Goal: Task Accomplishment & Management: Complete application form

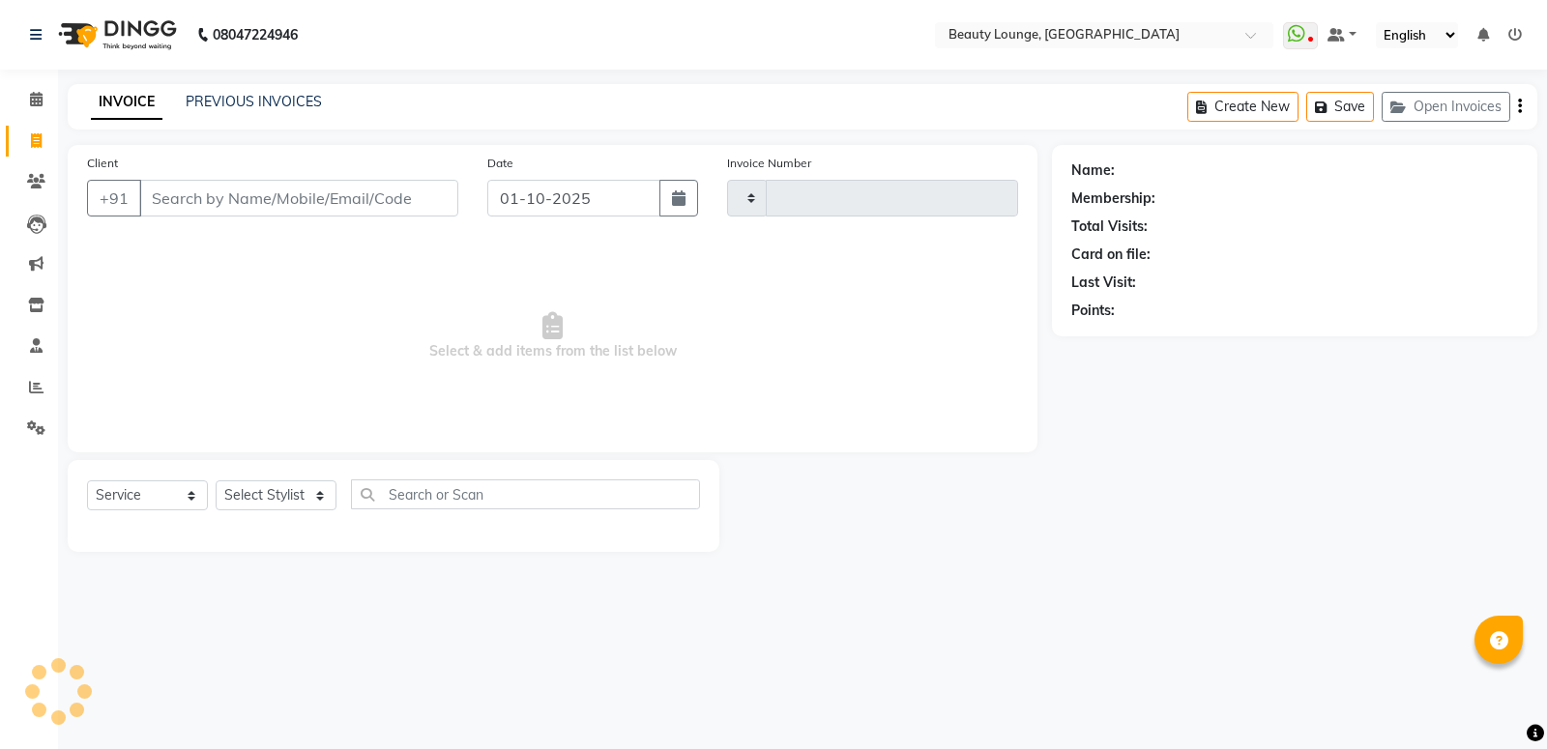
select select "service"
type input "0948"
click at [184, 198] on input "Client" at bounding box center [298, 198] width 319 height 37
select select "649"
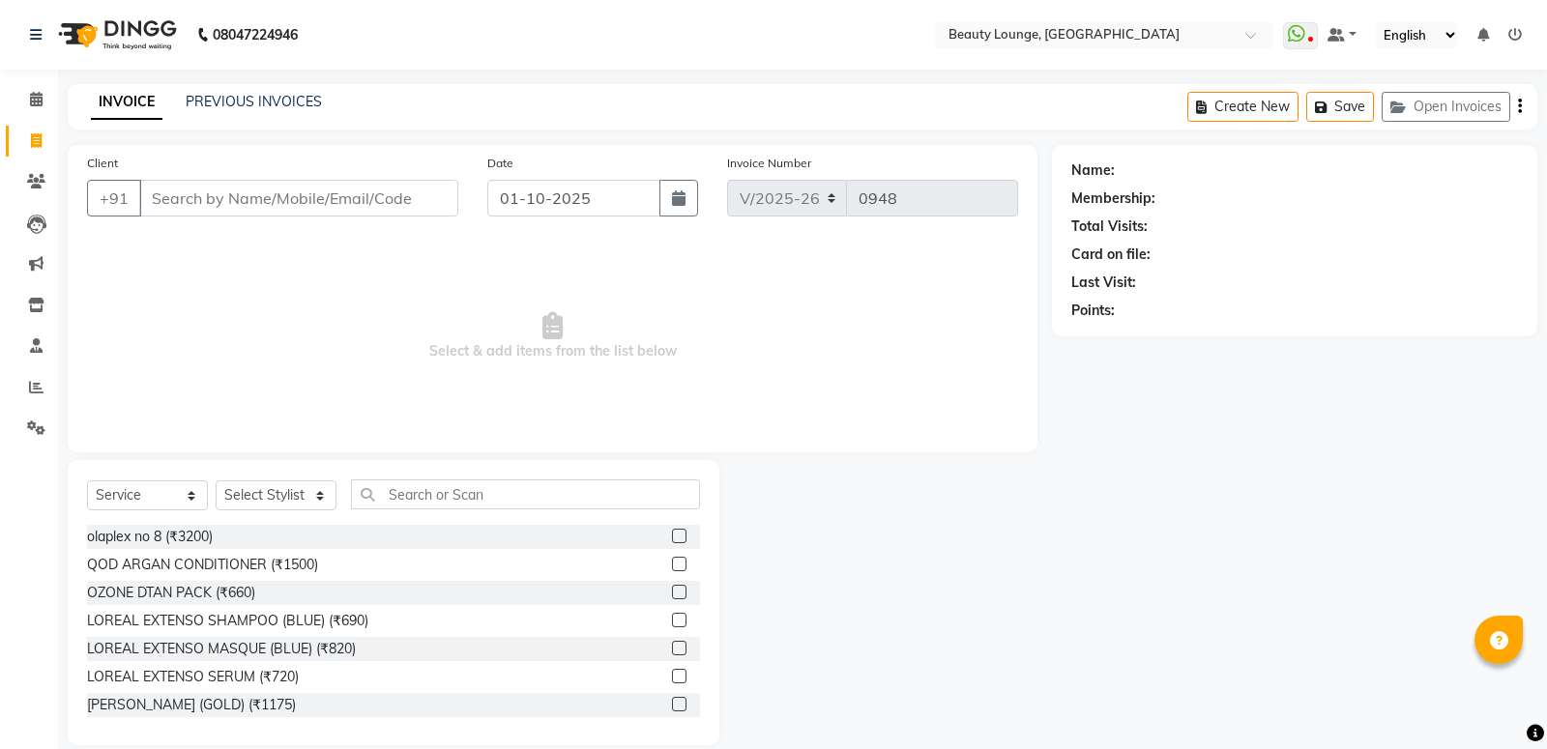
select select "product"
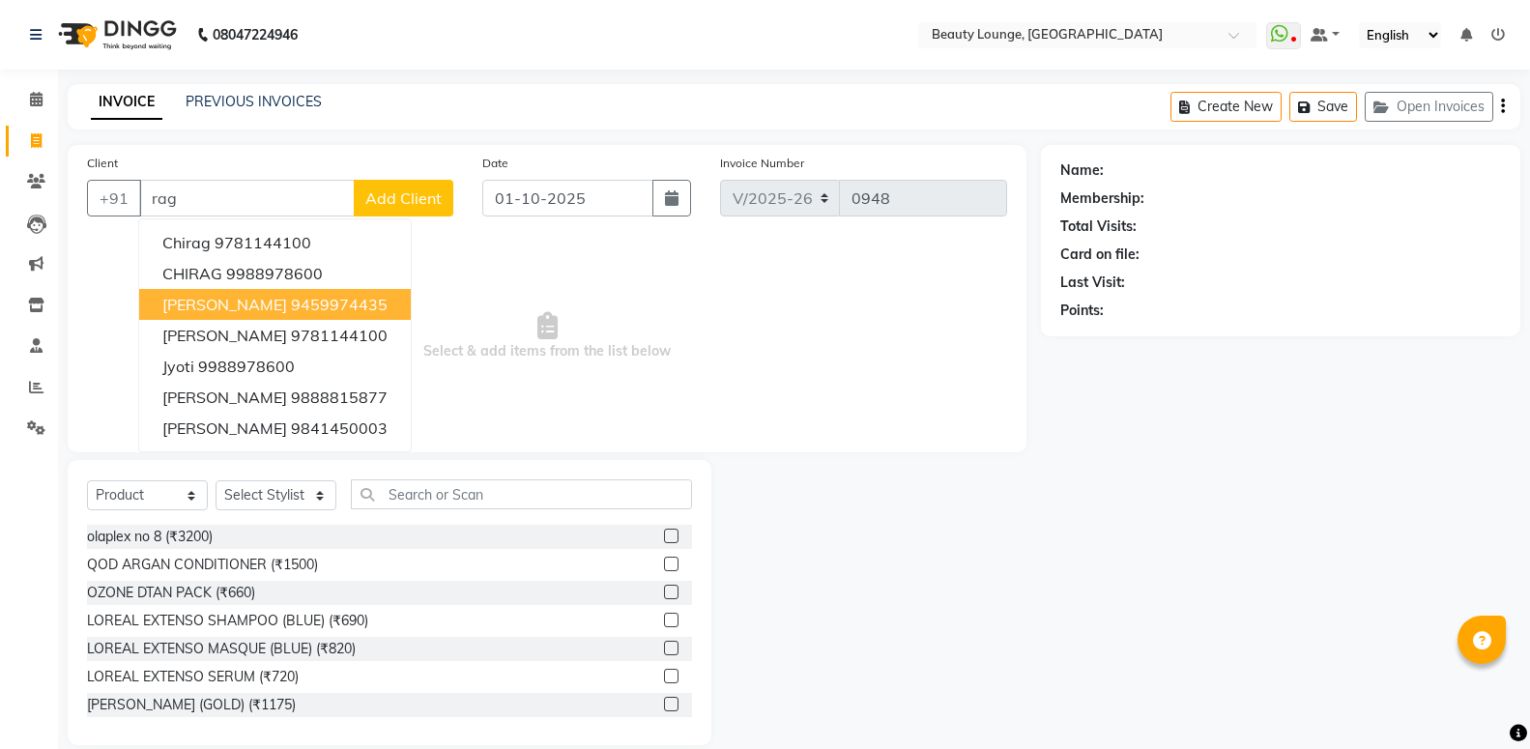
click at [205, 307] on span "[PERSON_NAME]" at bounding box center [224, 304] width 125 height 19
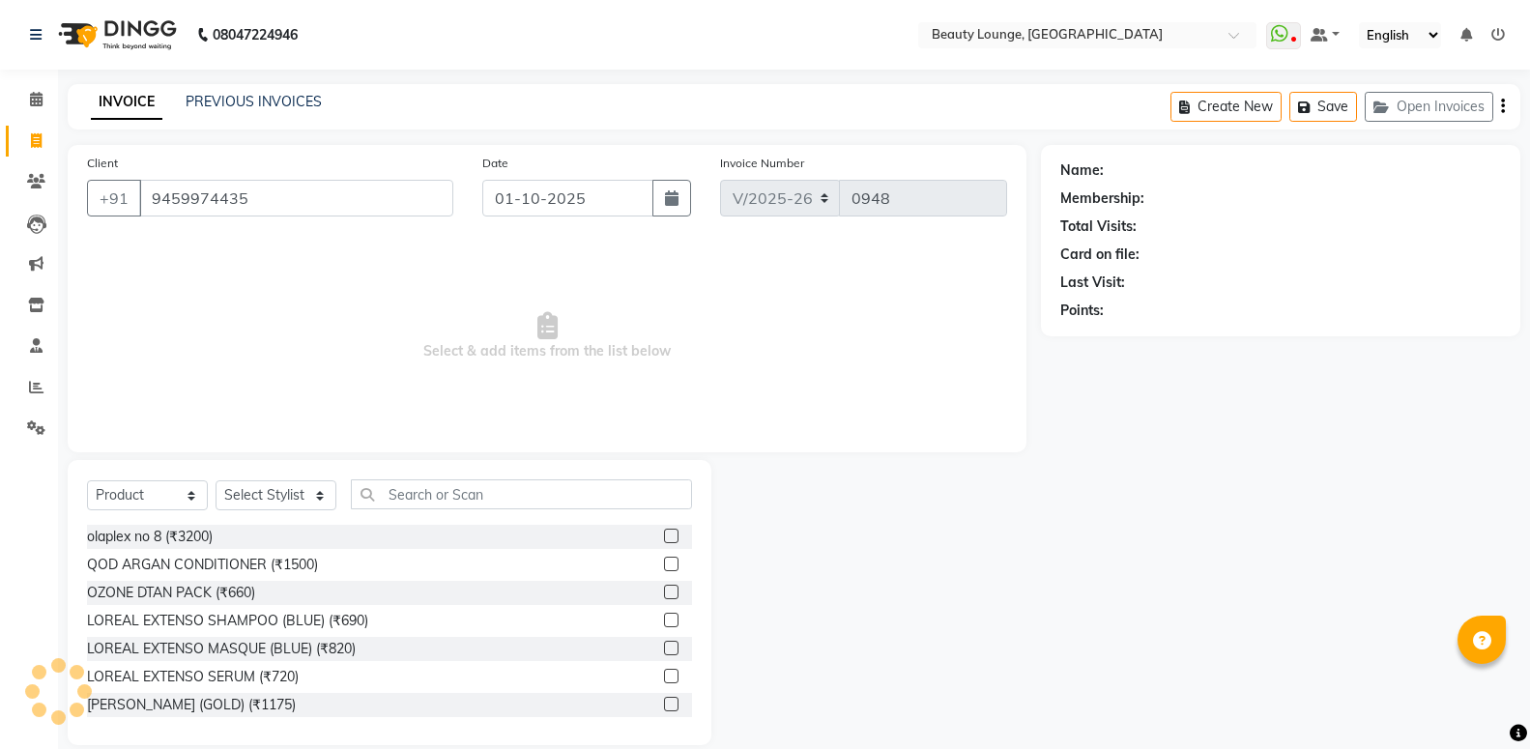
type input "9459974435"
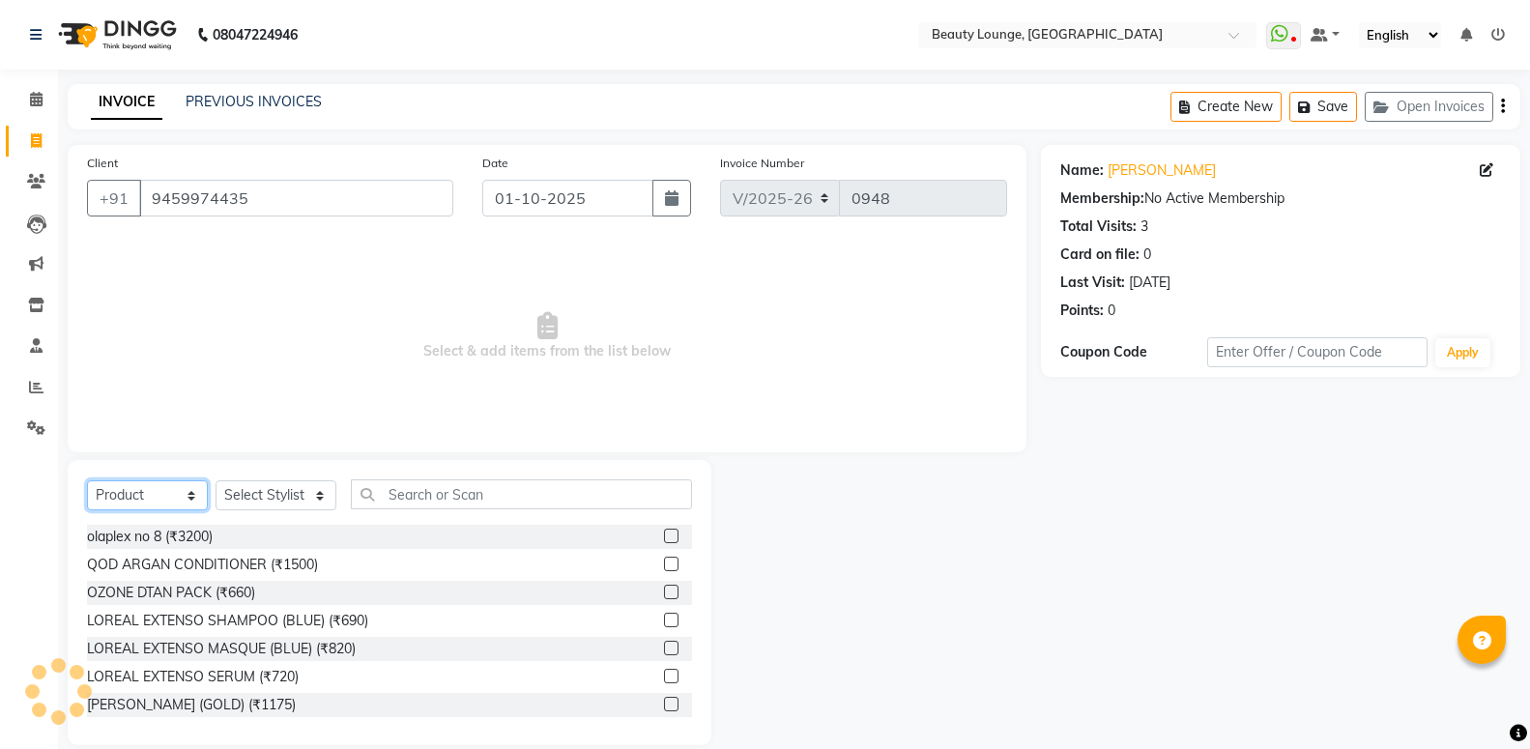
click at [189, 487] on select "Select Service Product Membership Package Voucher Prepaid Gift Card" at bounding box center [147, 495] width 121 height 30
select select "service"
click option "Service" at bounding box center [0, 0] width 0 height 0
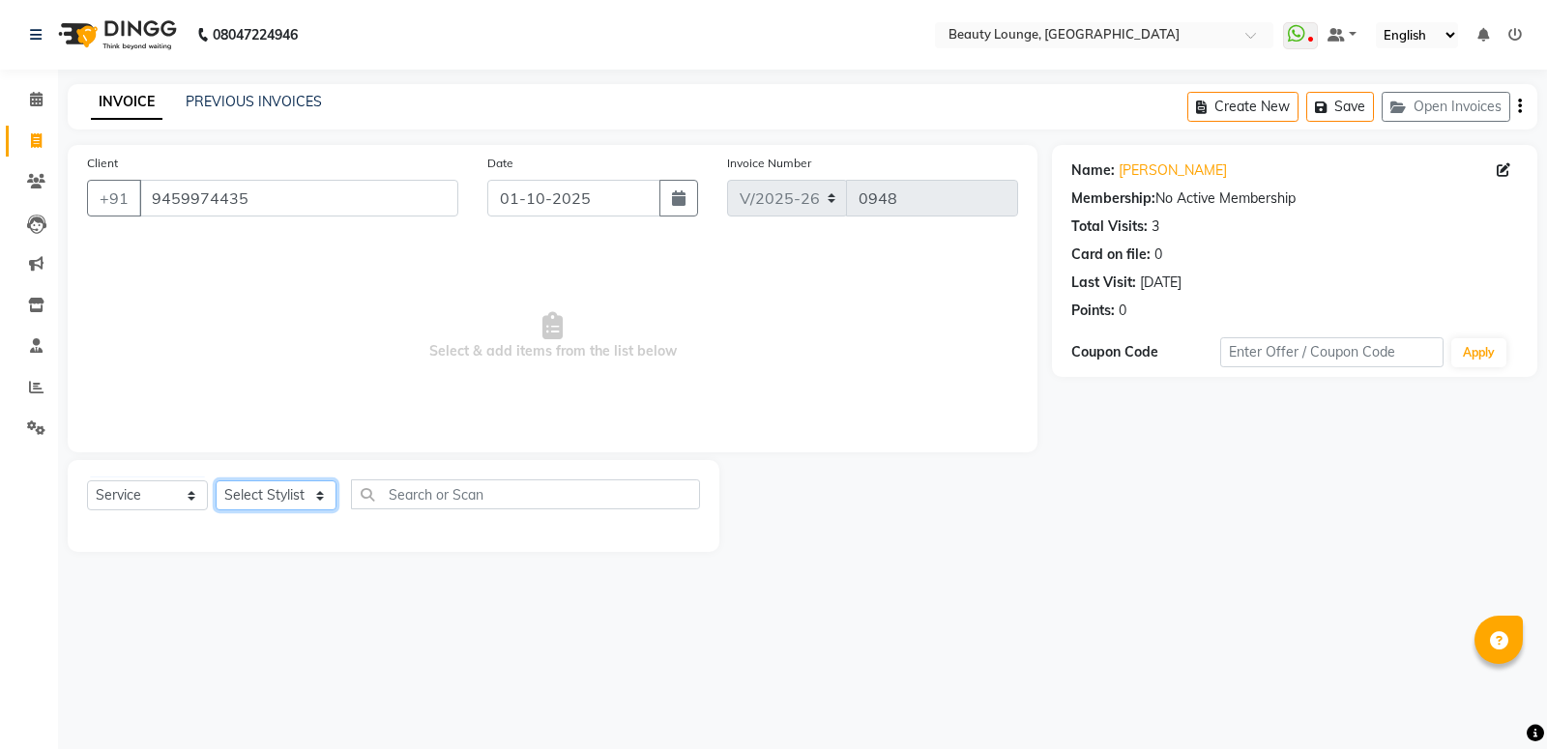
click at [216, 480] on select "Select Stylist [PERSON_NAME] [PERSON_NAME] golu [PERSON_NAME] [PERSON_NAME] [PE…" at bounding box center [276, 495] width 121 height 30
select select "76785"
click option "pankaj" at bounding box center [0, 0] width 0 height 0
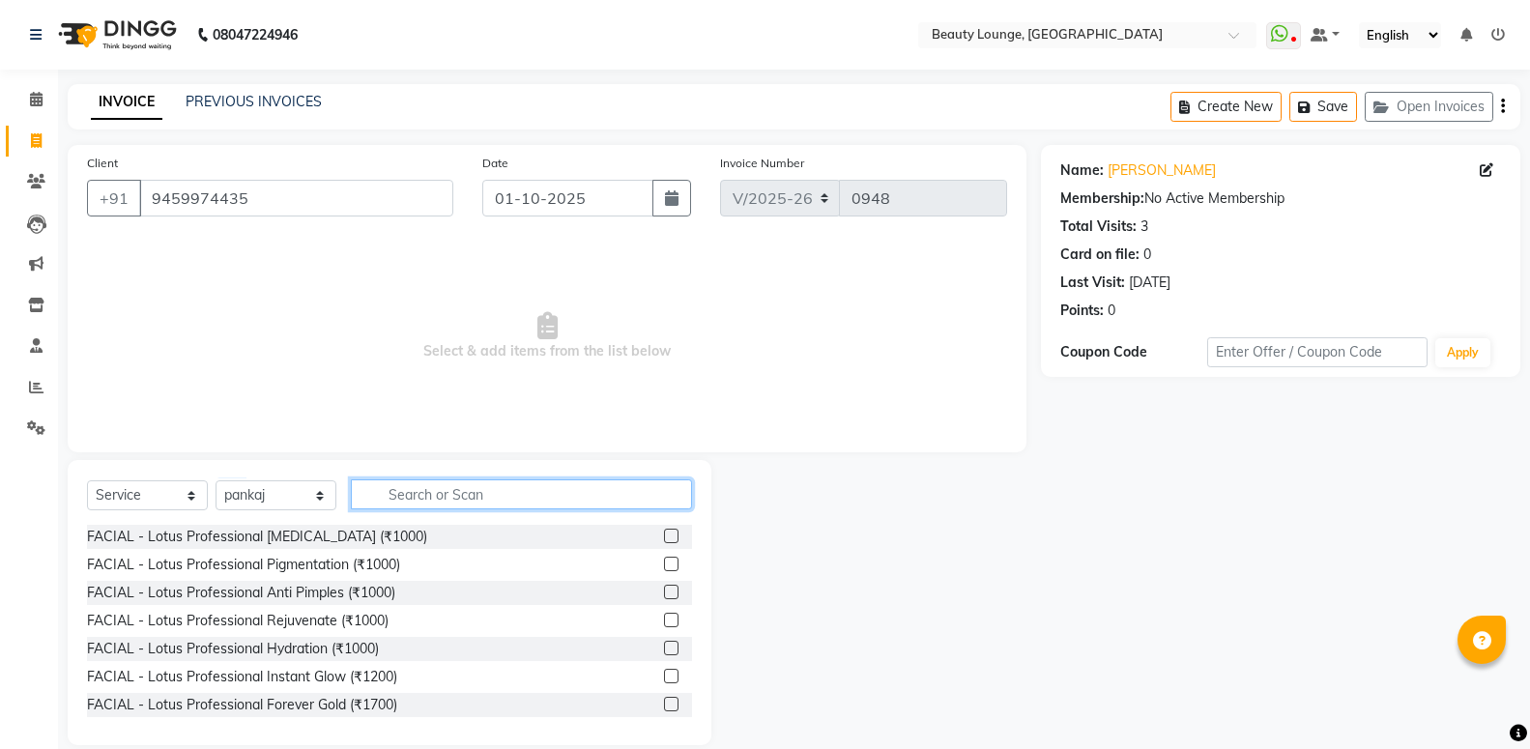
click at [432, 495] on input "text" at bounding box center [521, 494] width 341 height 30
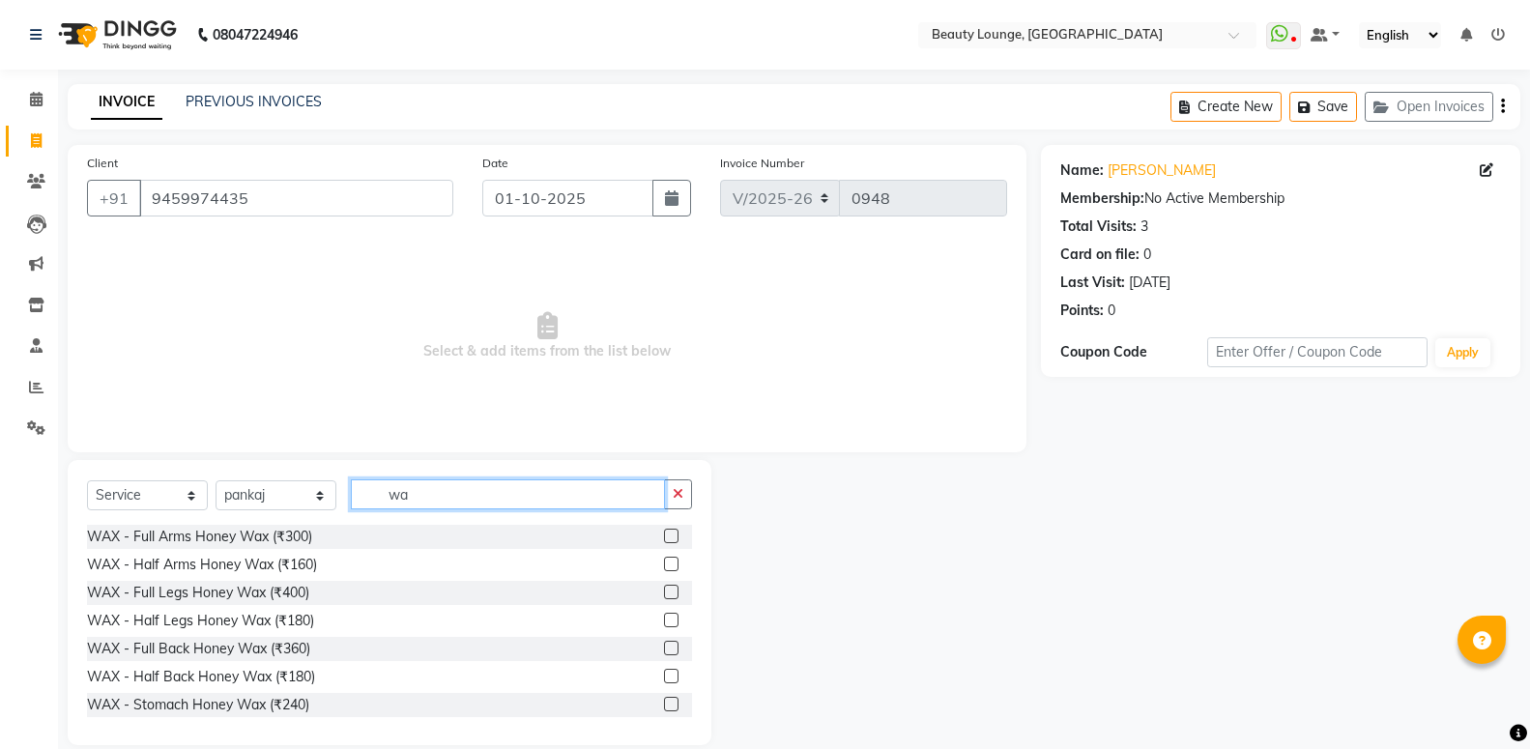
type input "w"
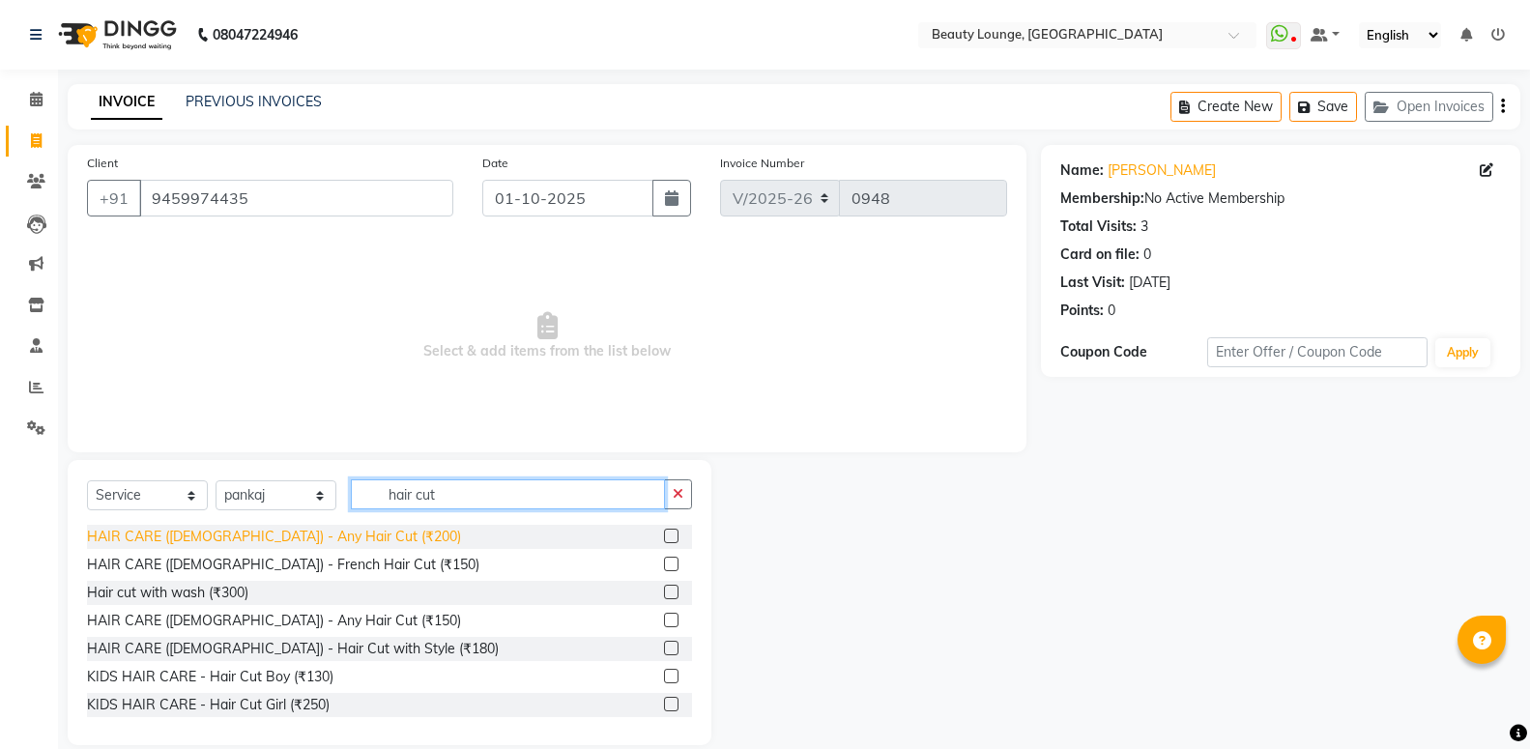
type input "hair cut"
click at [289, 539] on div "HAIR CARE ([DEMOGRAPHIC_DATA]) - Any Hair Cut (₹200)" at bounding box center [274, 537] width 374 height 20
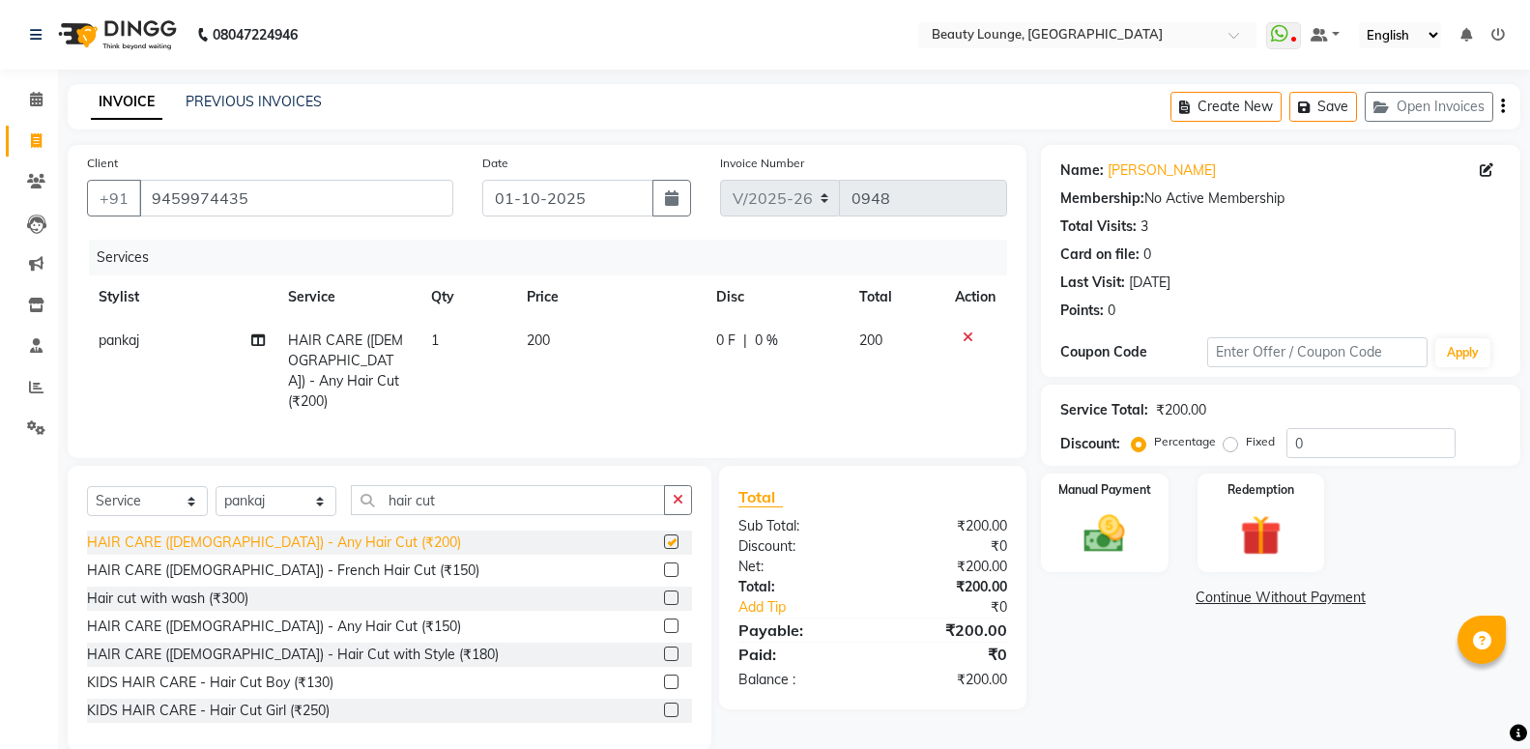
checkbox input "false"
click at [1076, 501] on div "Manual Payment" at bounding box center [1104, 523] width 132 height 103
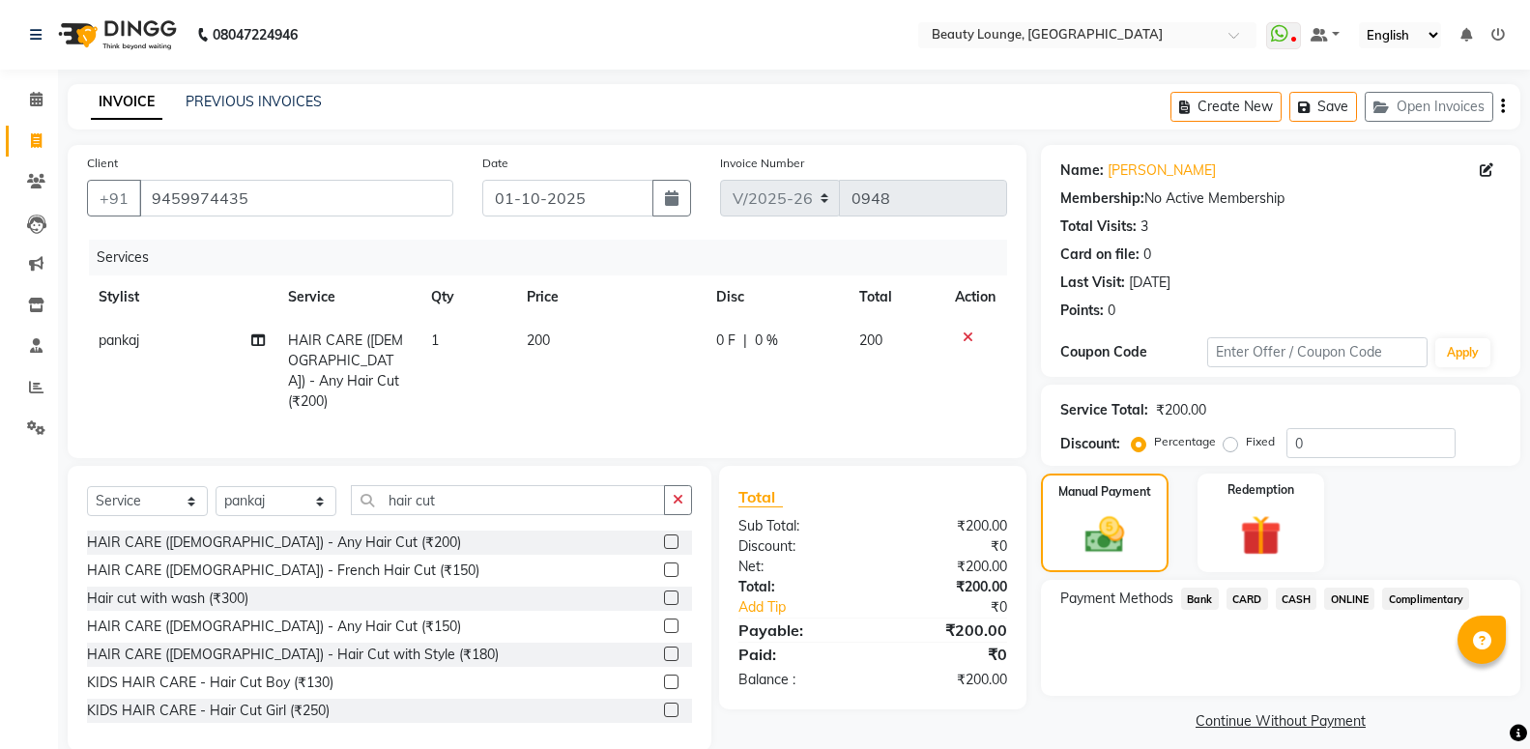
click at [1344, 589] on span "ONLINE" at bounding box center [1349, 599] width 50 height 22
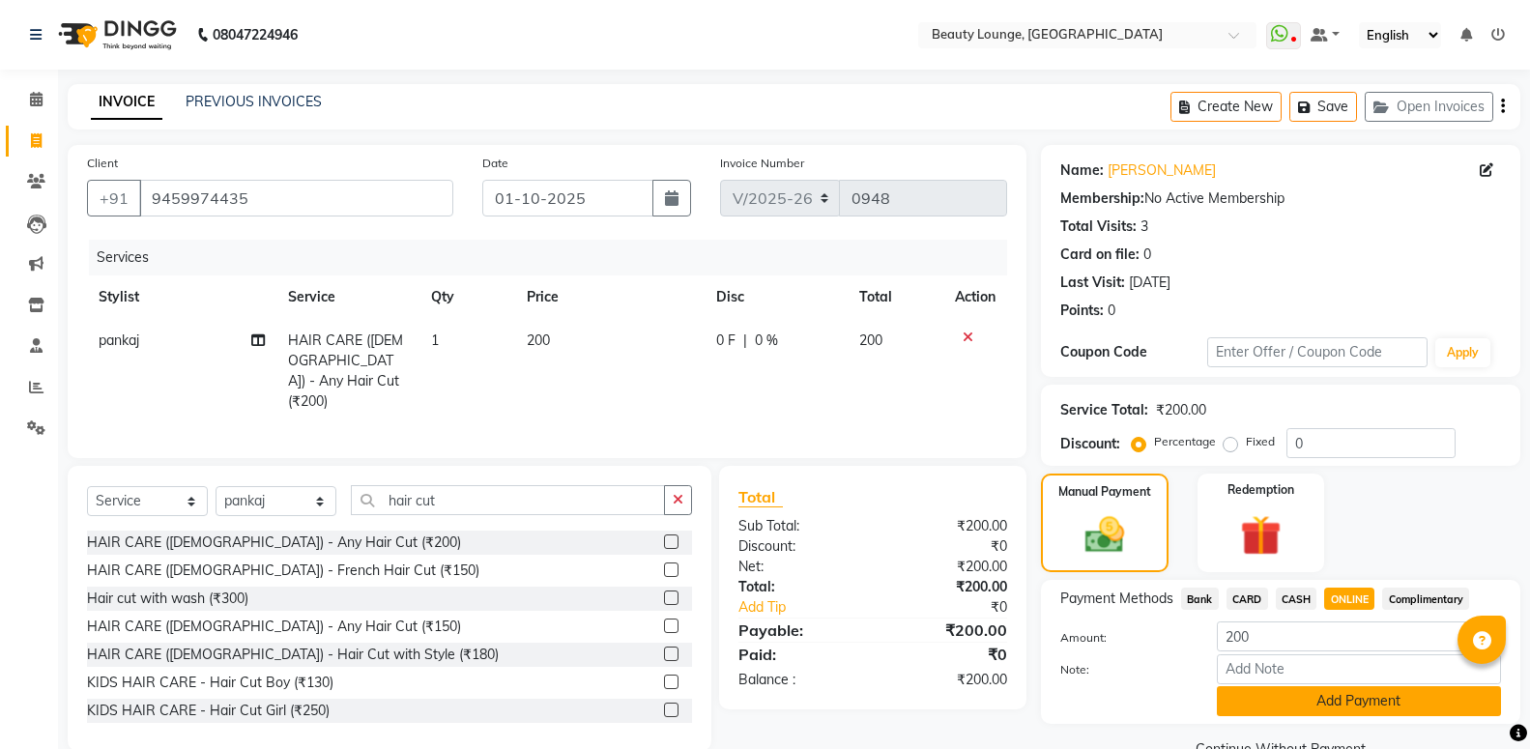
click at [1345, 701] on button "Add Payment" at bounding box center [1359, 701] width 284 height 30
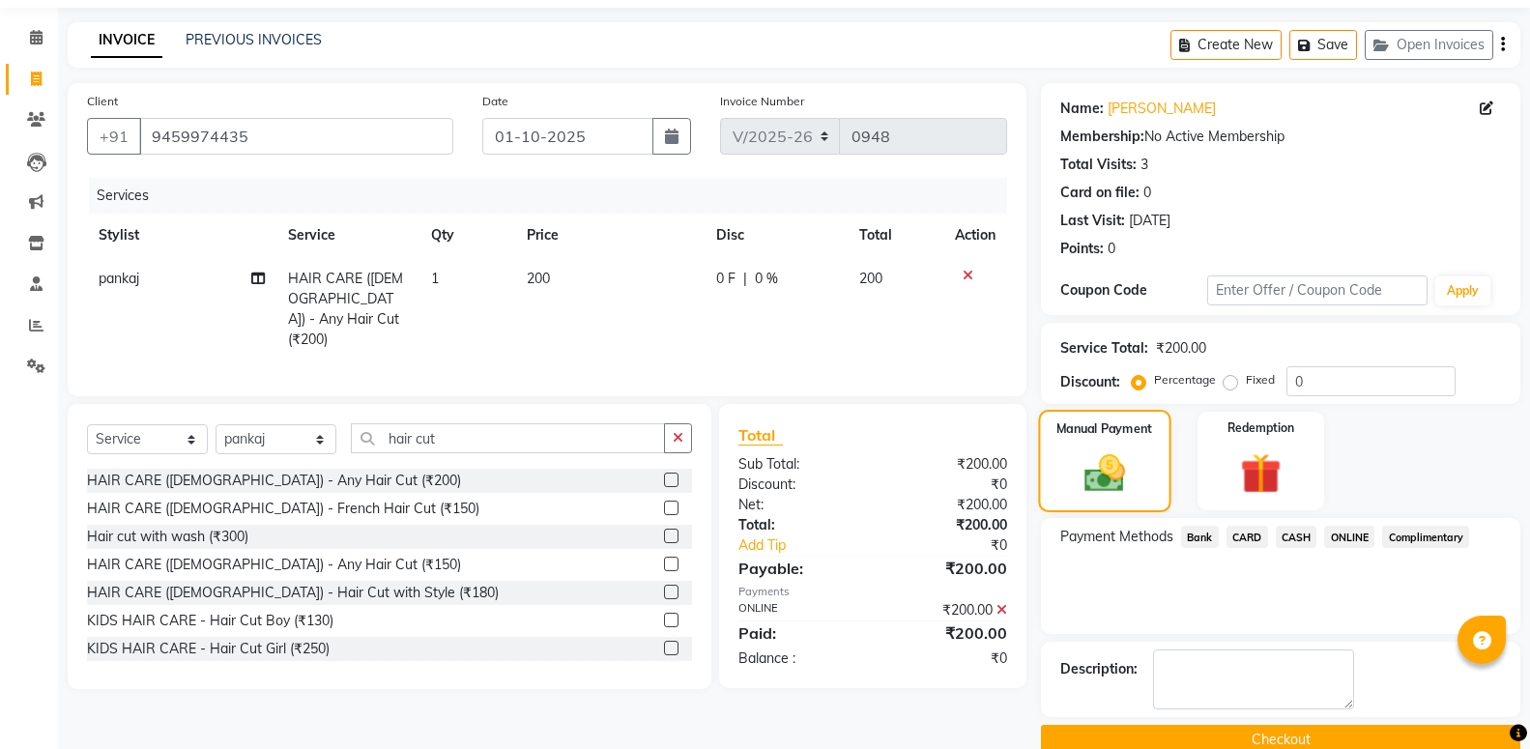
scroll to position [119, 0]
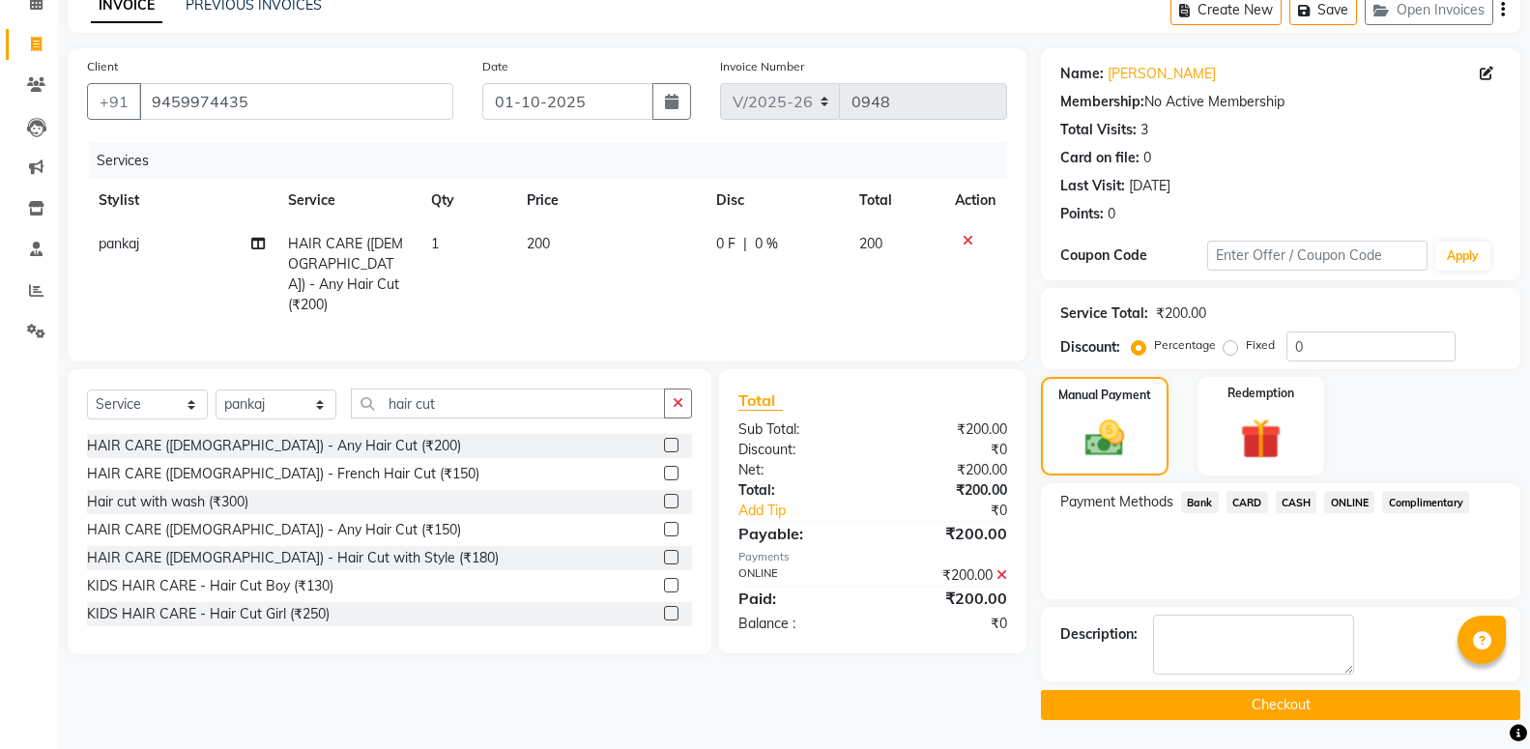
click at [1194, 701] on button "Checkout" at bounding box center [1280, 705] width 479 height 30
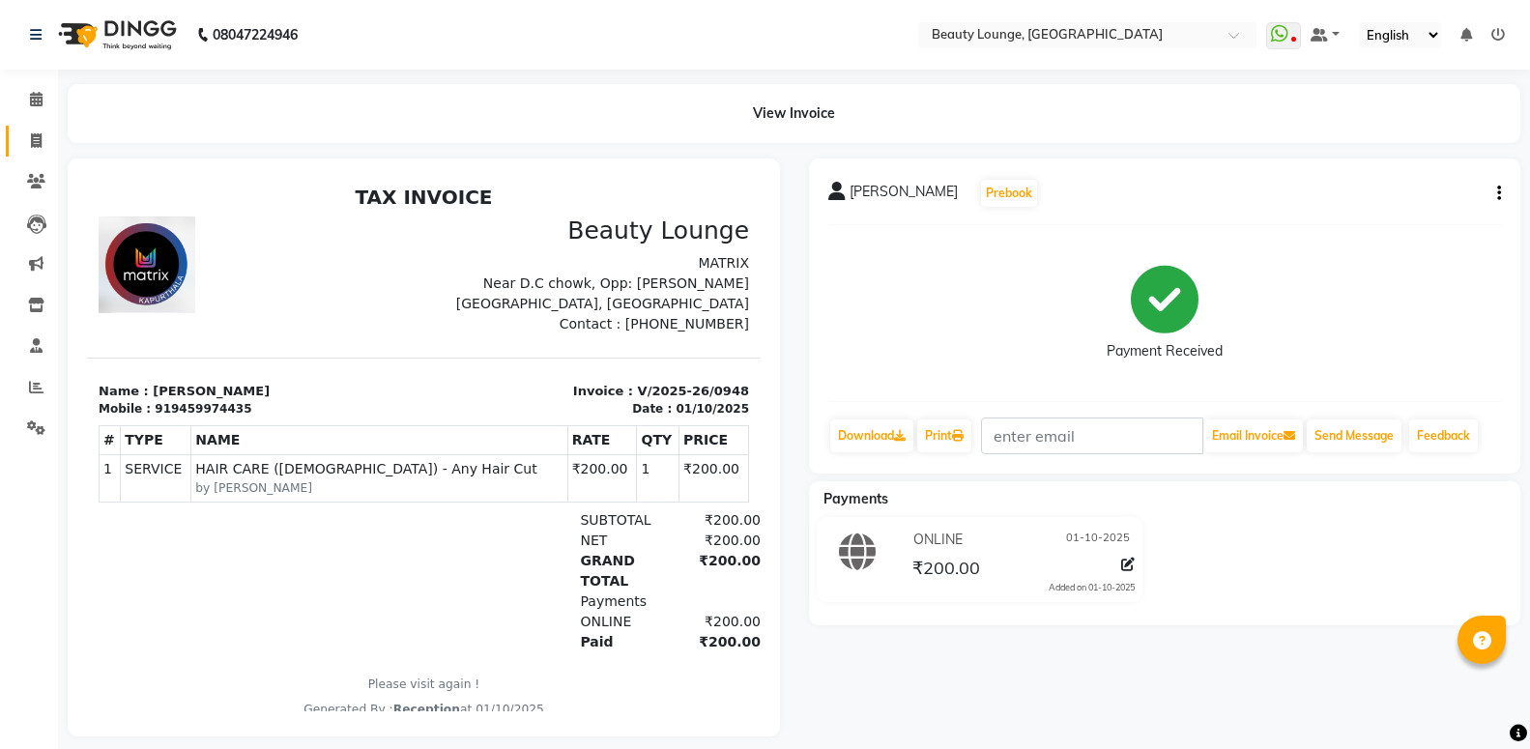
click at [44, 129] on link "Invoice" at bounding box center [29, 142] width 46 height 32
select select "service"
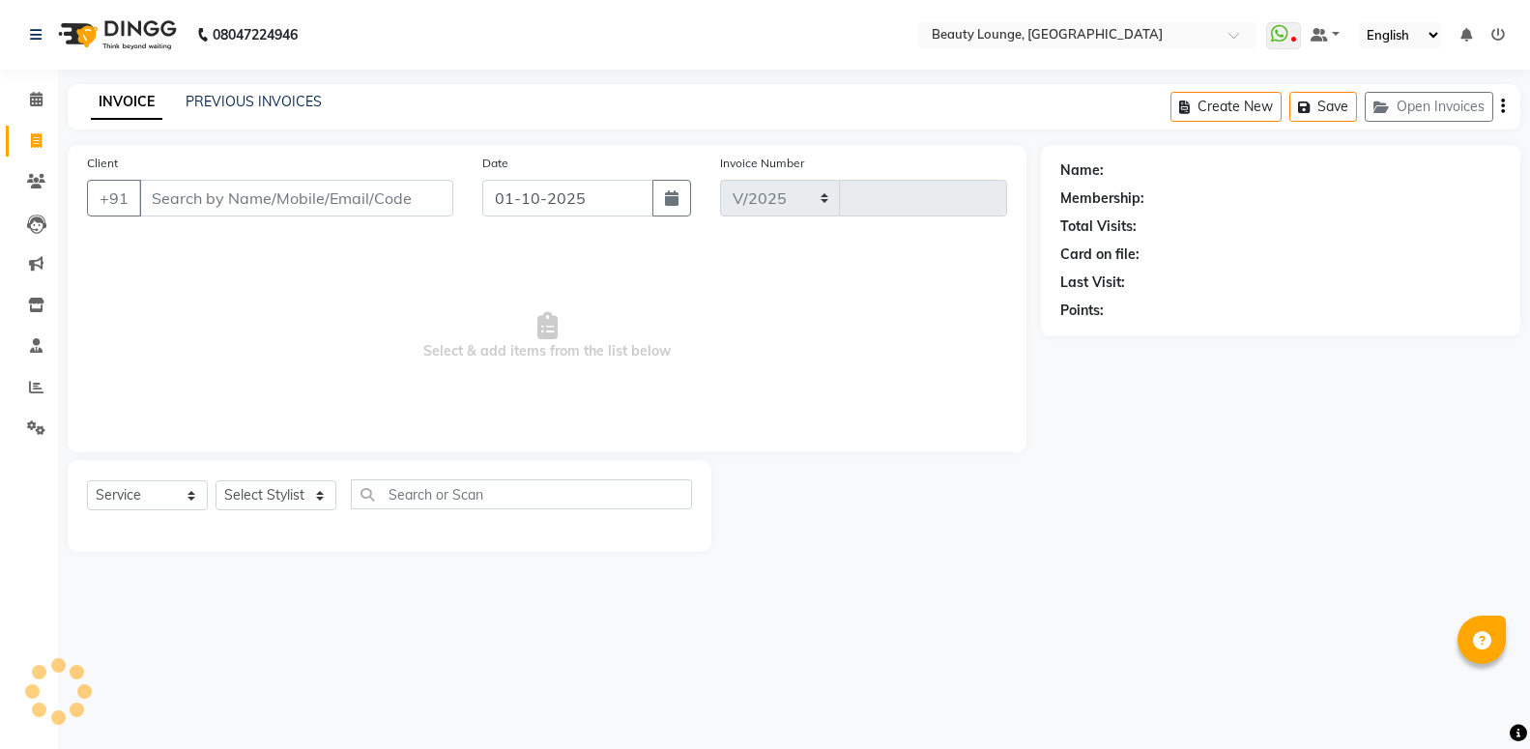
select select "649"
type input "0949"
click at [178, 207] on input "Client" at bounding box center [298, 198] width 319 height 37
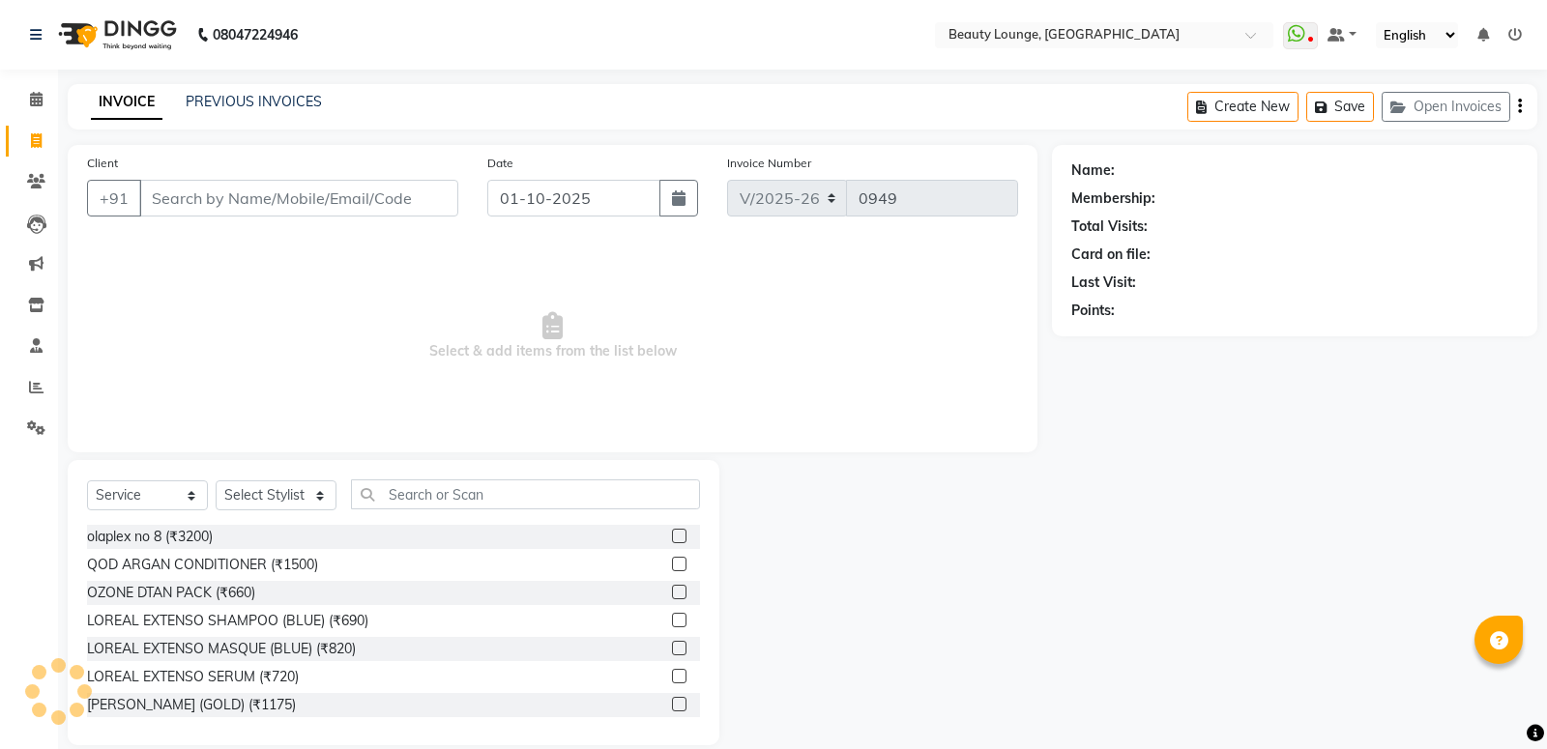
select select "product"
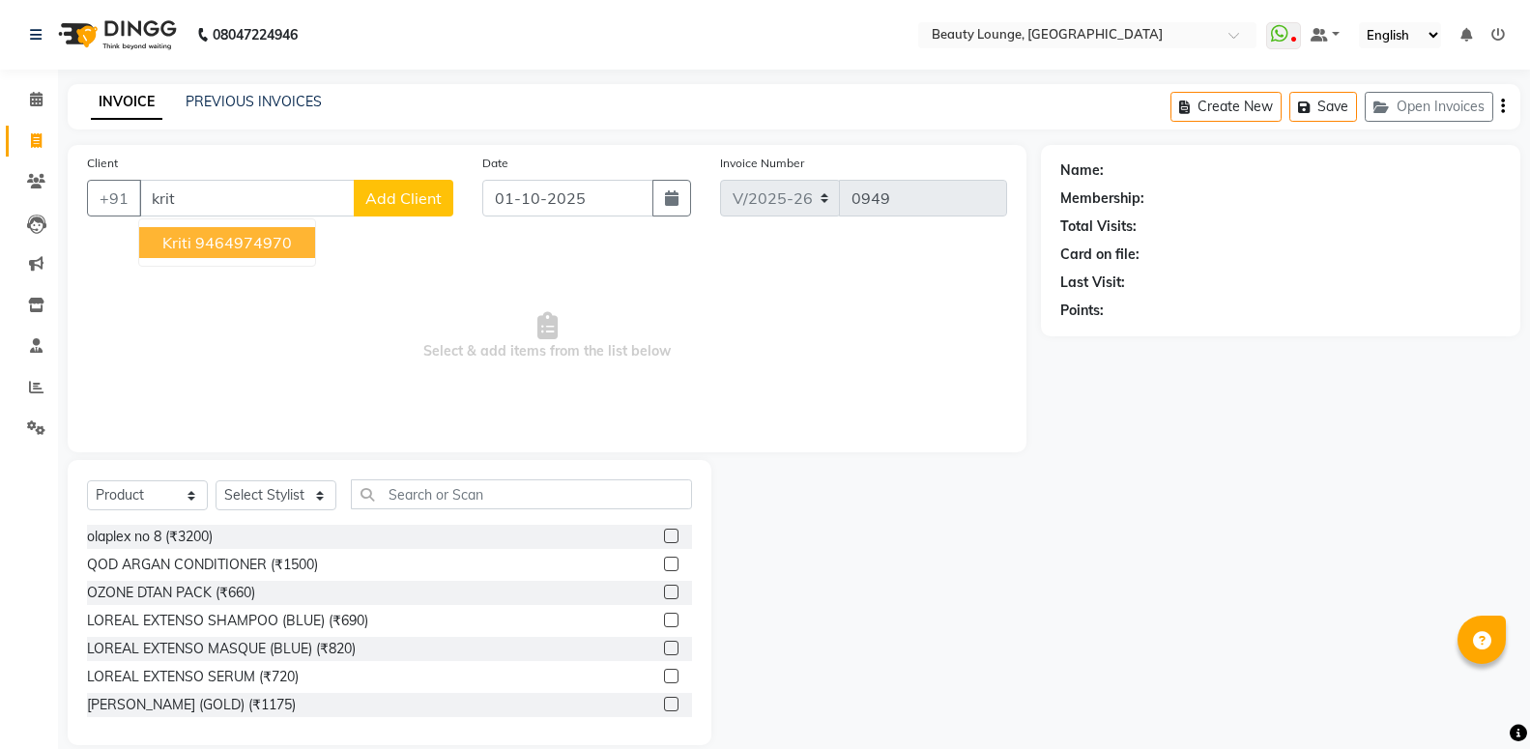
click at [187, 239] on span "Kriti" at bounding box center [176, 242] width 29 height 19
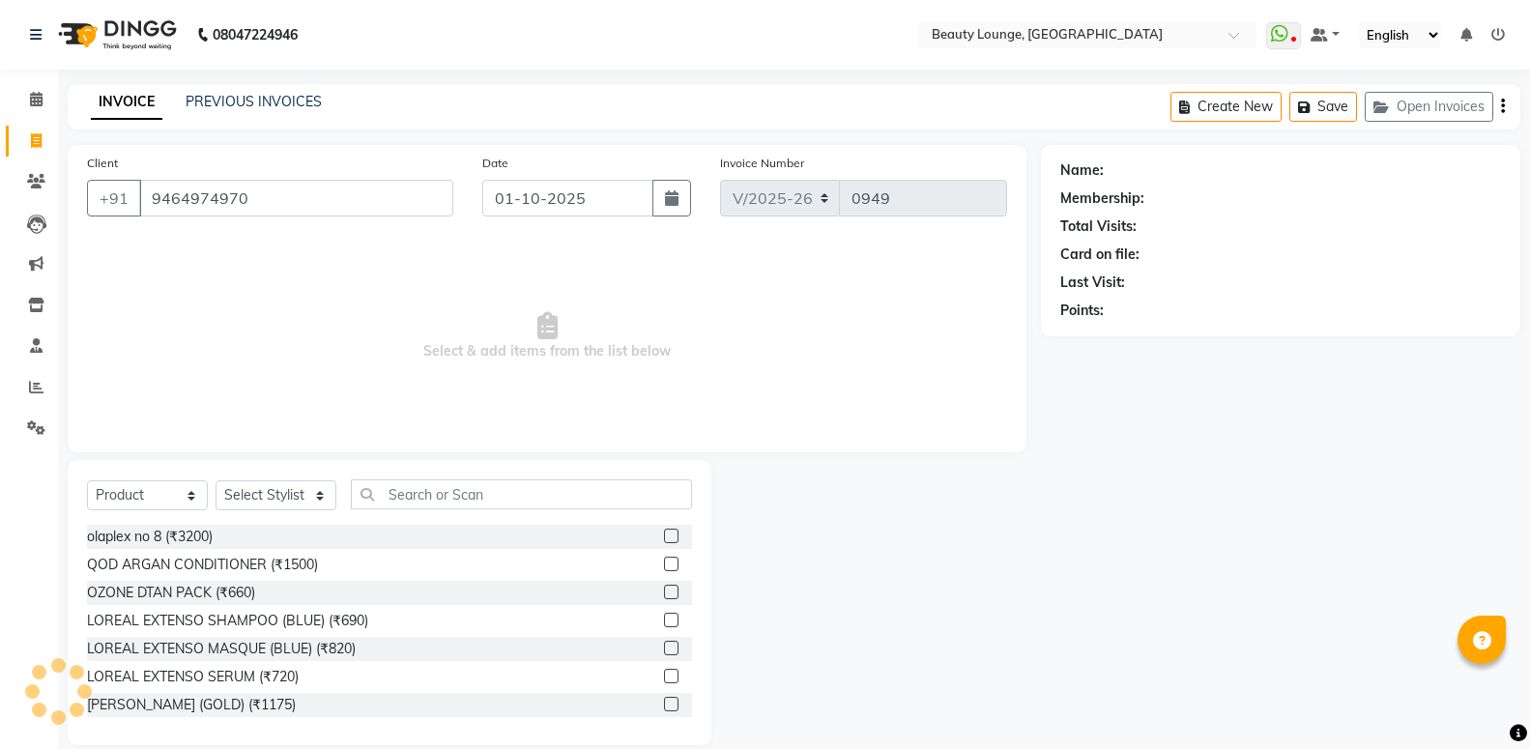
type input "9464974970"
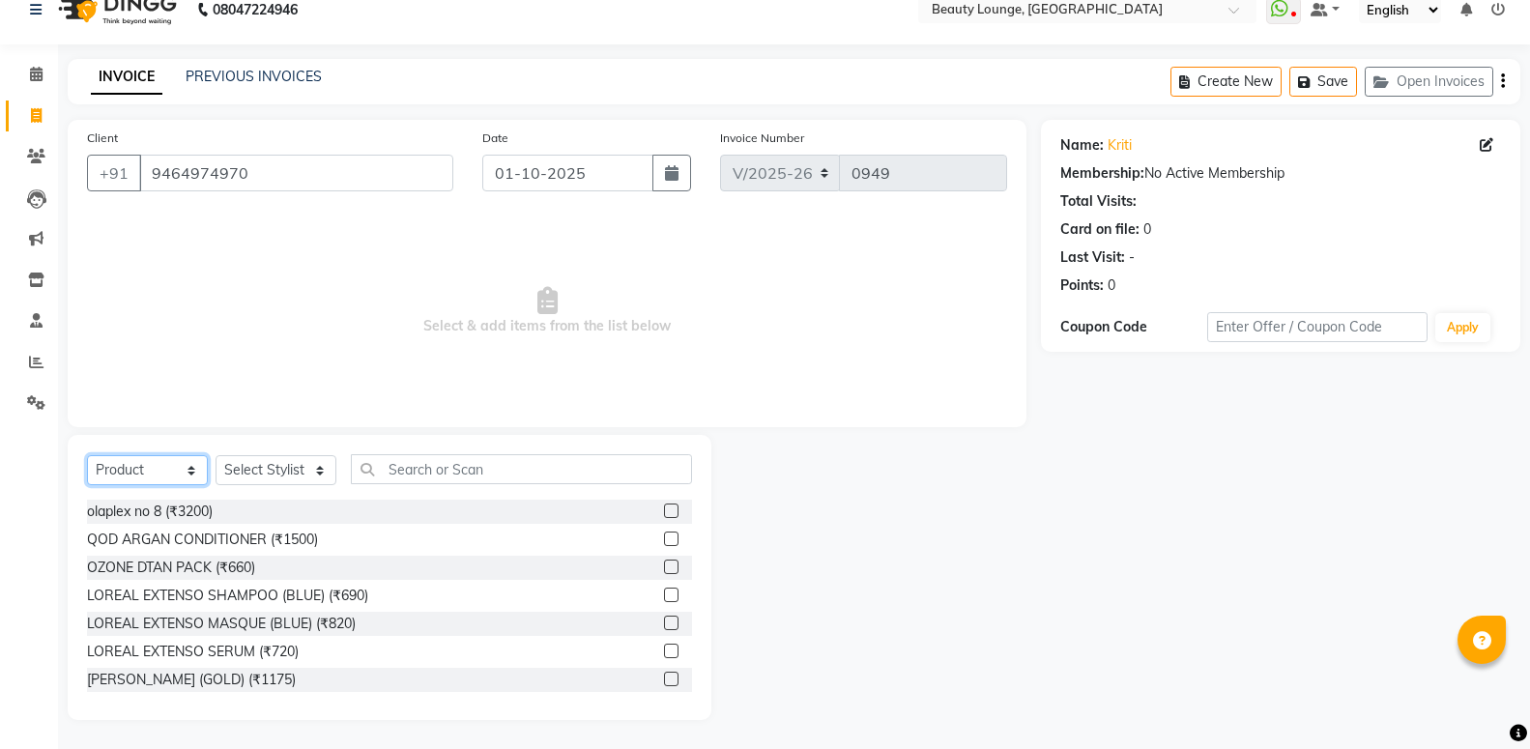
click at [87, 455] on select "Select Service Product Membership Package Voucher Prepaid Gift Card" at bounding box center [147, 470] width 121 height 30
select select "service"
click option "Service" at bounding box center [0, 0] width 0 height 0
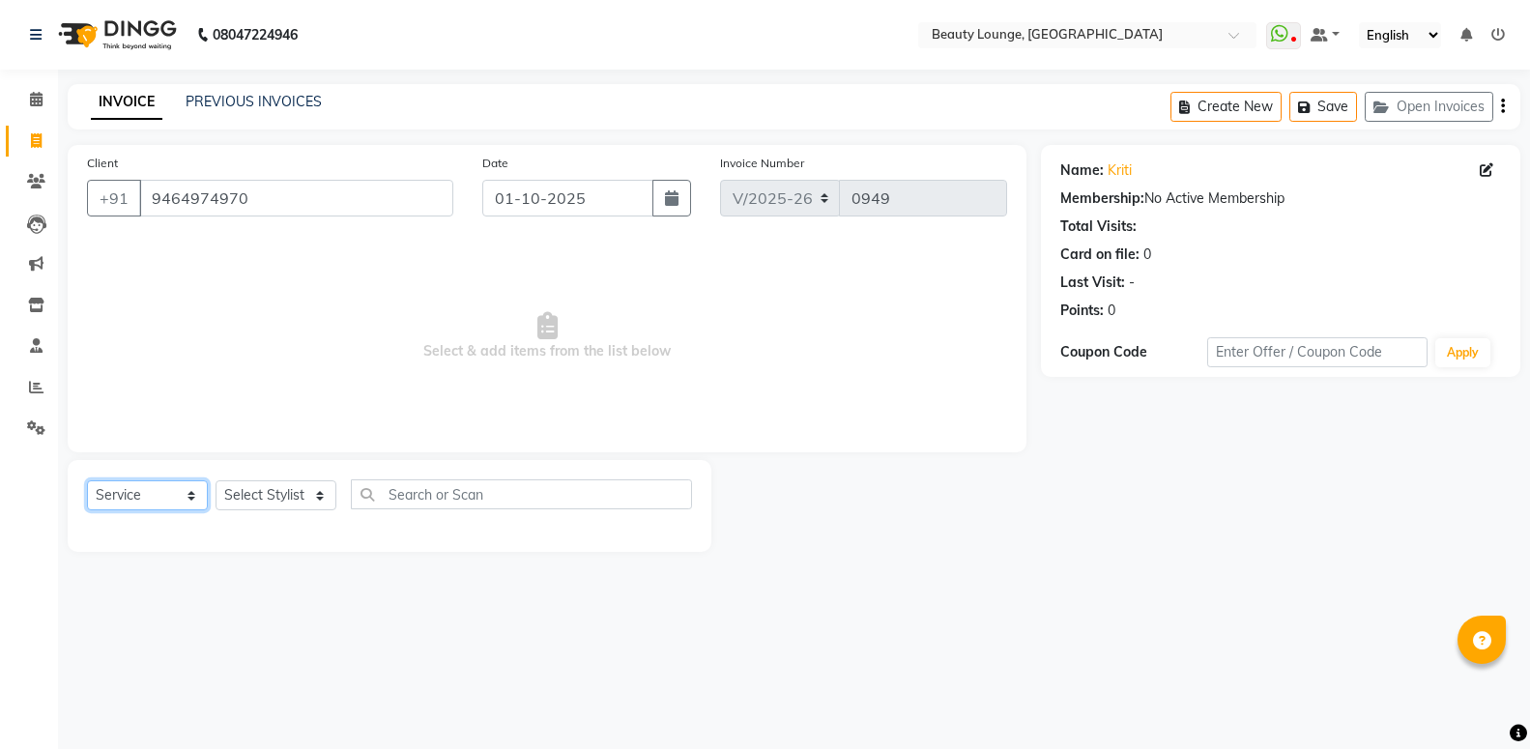
scroll to position [0, 0]
click at [216, 480] on select "Select Stylist [PERSON_NAME] [PERSON_NAME] golu [PERSON_NAME] [PERSON_NAME] [PE…" at bounding box center [276, 495] width 121 height 30
select select "63075"
click option "sandeep" at bounding box center [0, 0] width 0 height 0
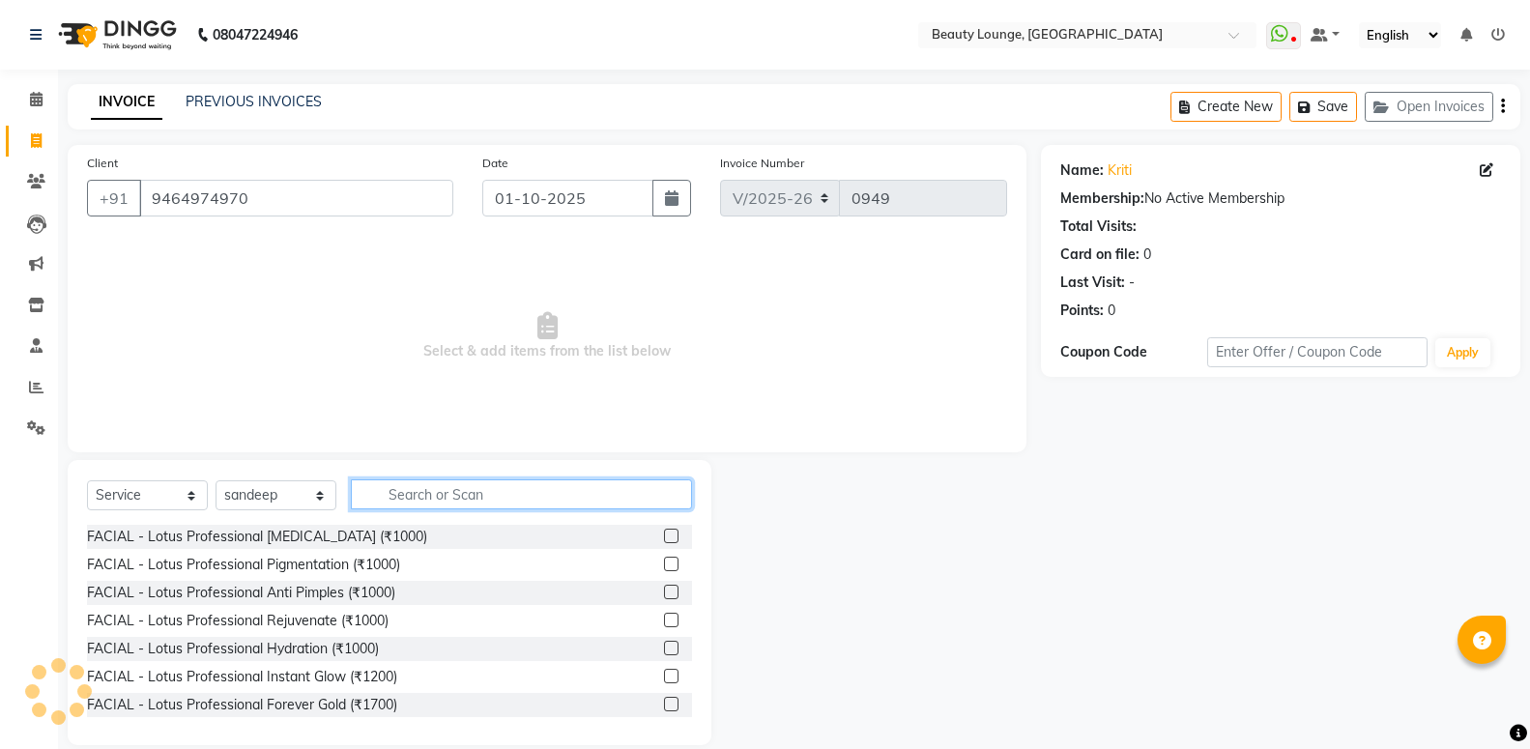
click at [402, 484] on input "text" at bounding box center [521, 494] width 341 height 30
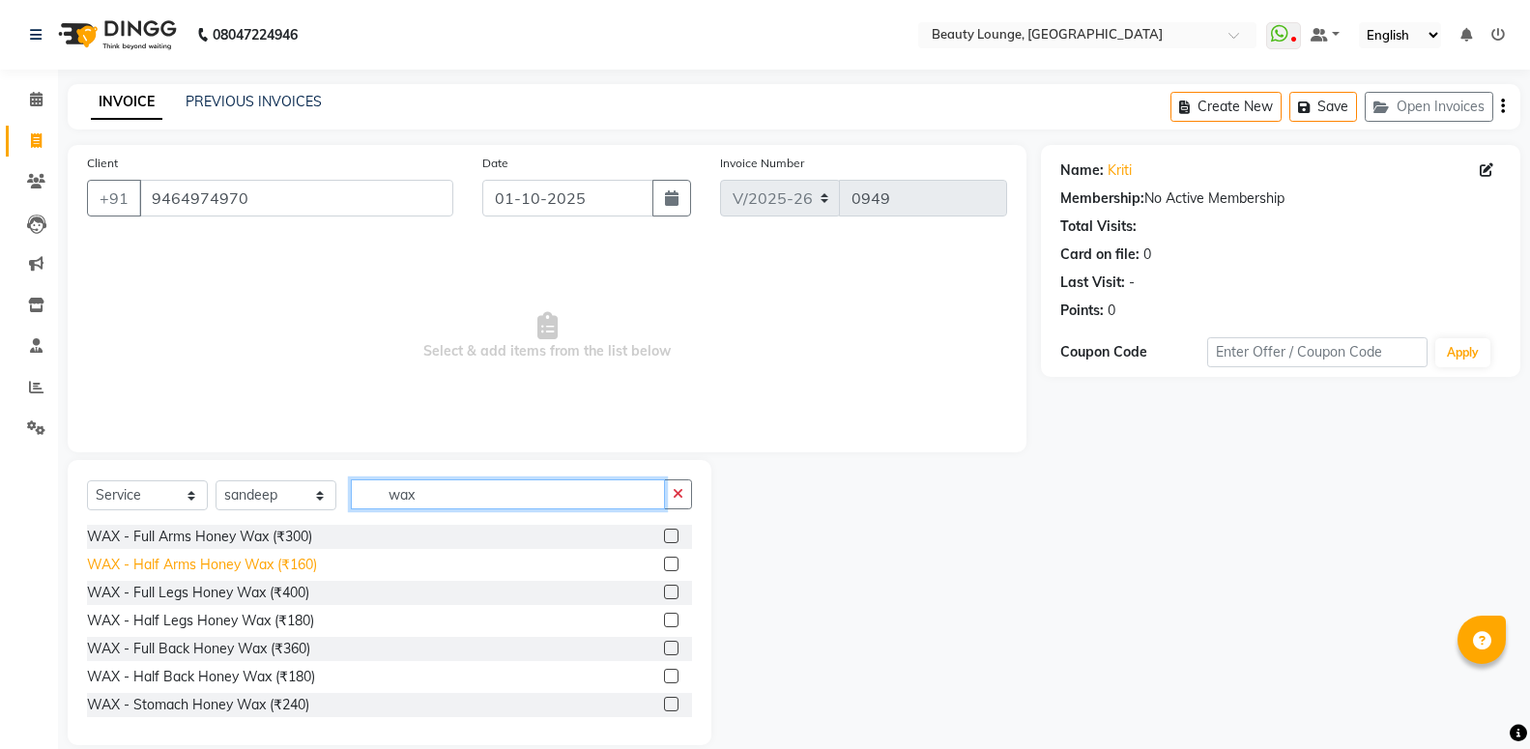
type input "wax"
click at [301, 557] on div "WAX - Half Arms Honey Wax (₹160)" at bounding box center [202, 565] width 230 height 20
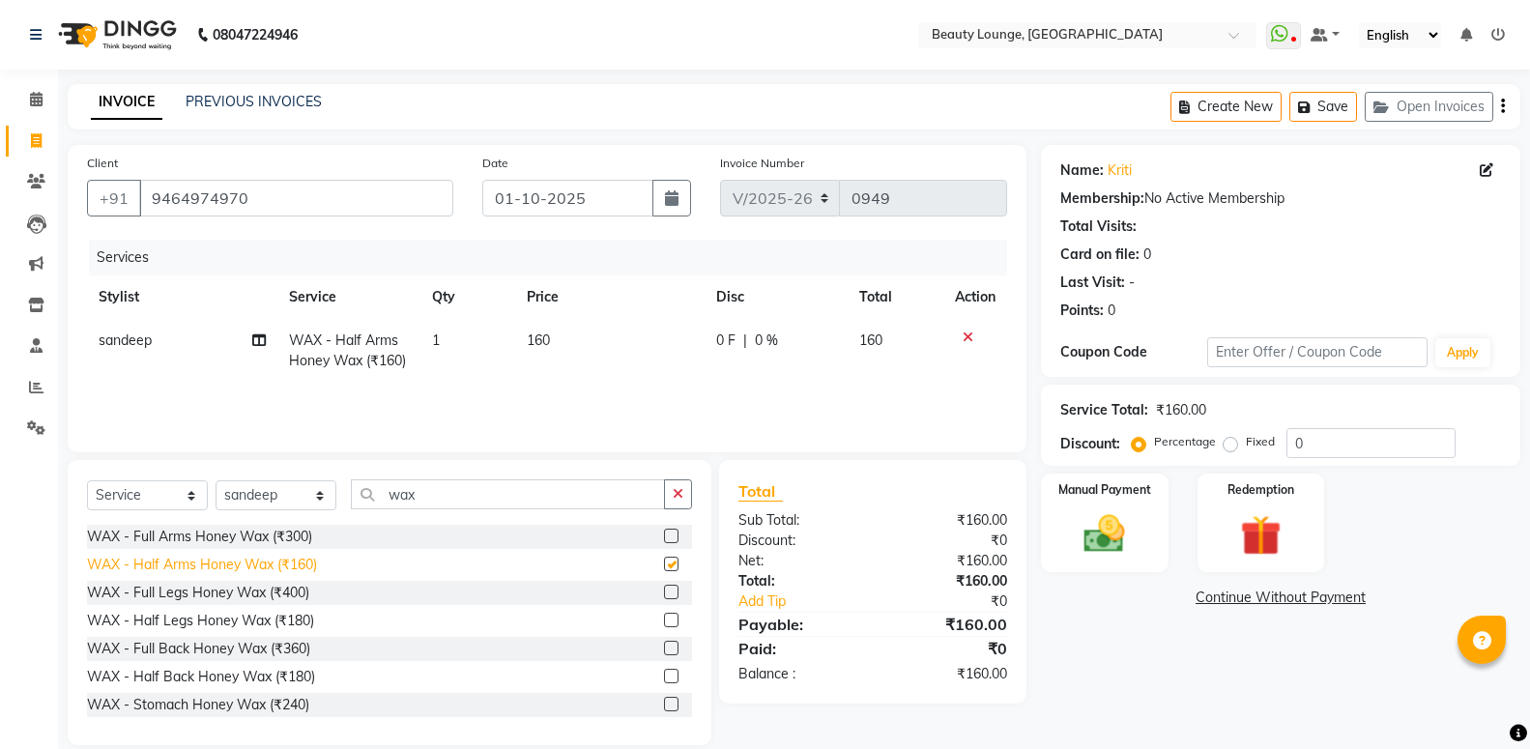
checkbox input "false"
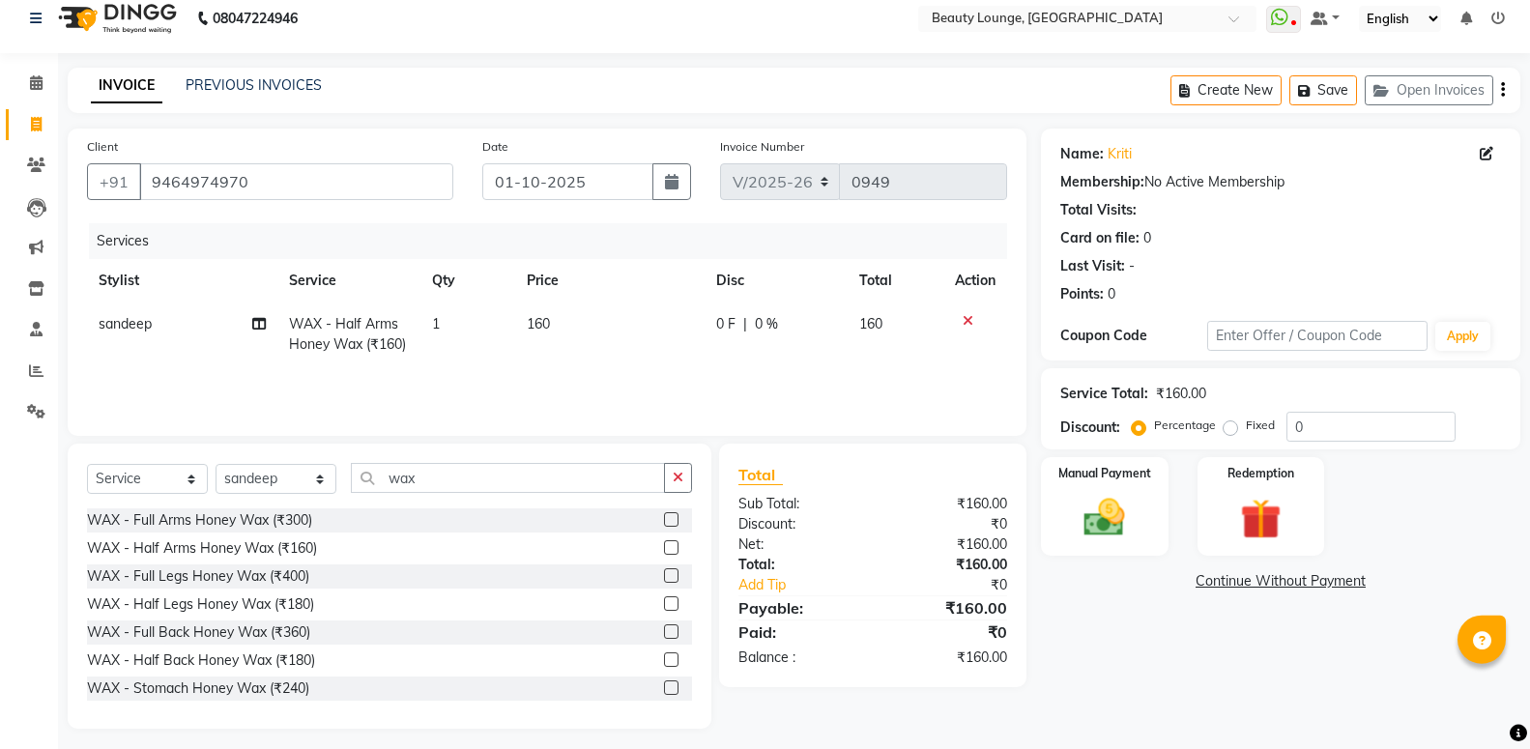
scroll to position [25, 0]
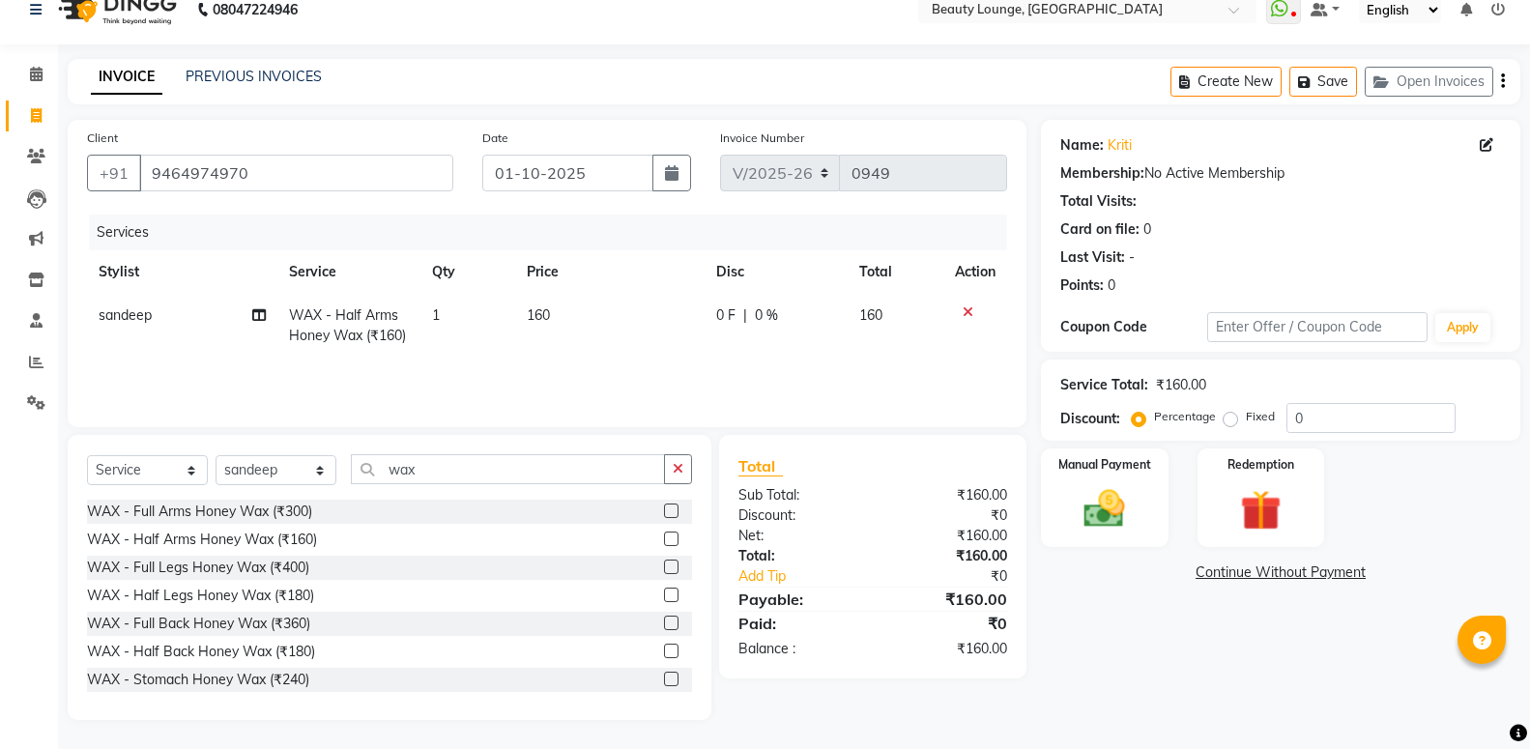
click at [552, 313] on td "160" at bounding box center [609, 326] width 189 height 64
select select "63075"
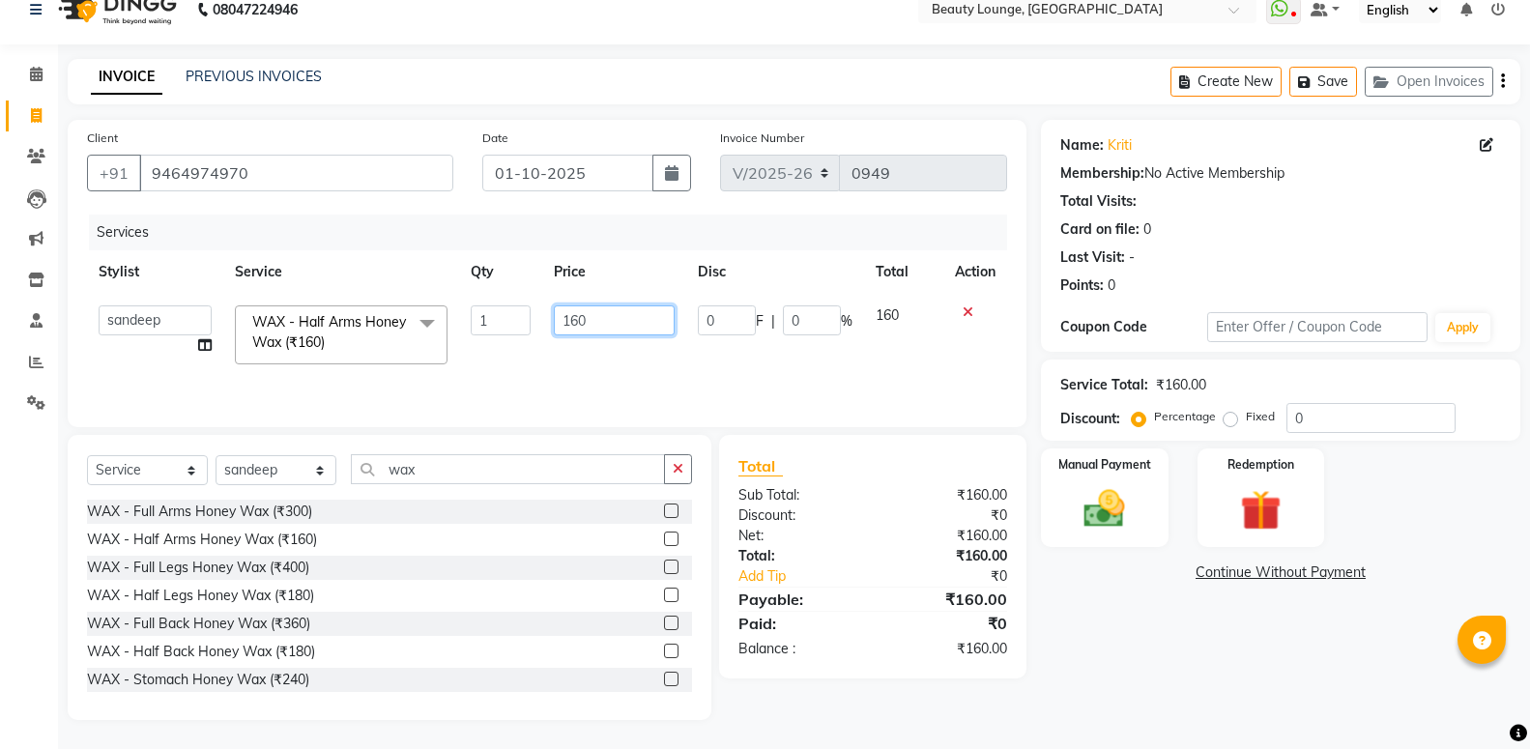
click at [590, 319] on input "160" at bounding box center [614, 320] width 121 height 30
type input "1"
type input "200"
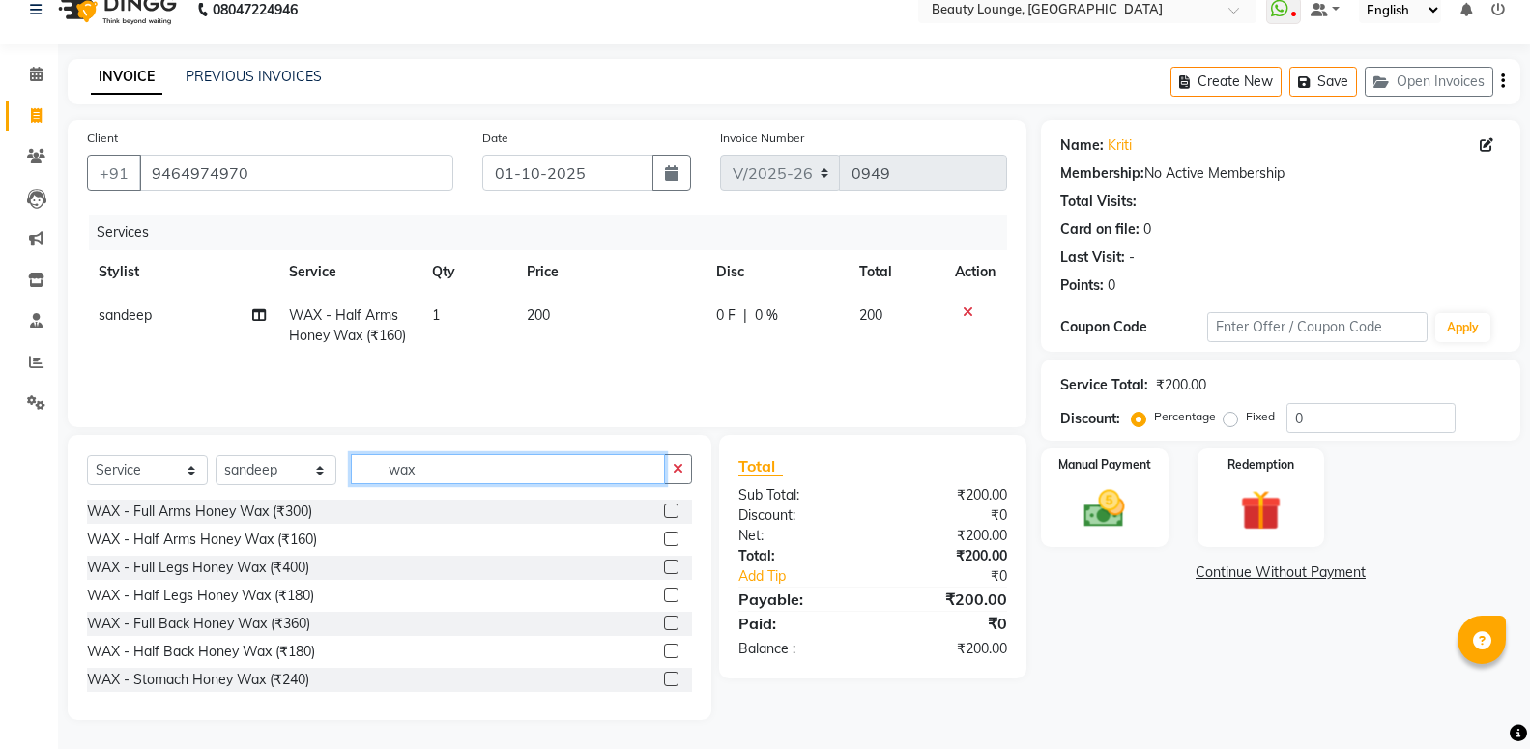
click at [427, 469] on input "wax" at bounding box center [508, 469] width 314 height 30
type input "w"
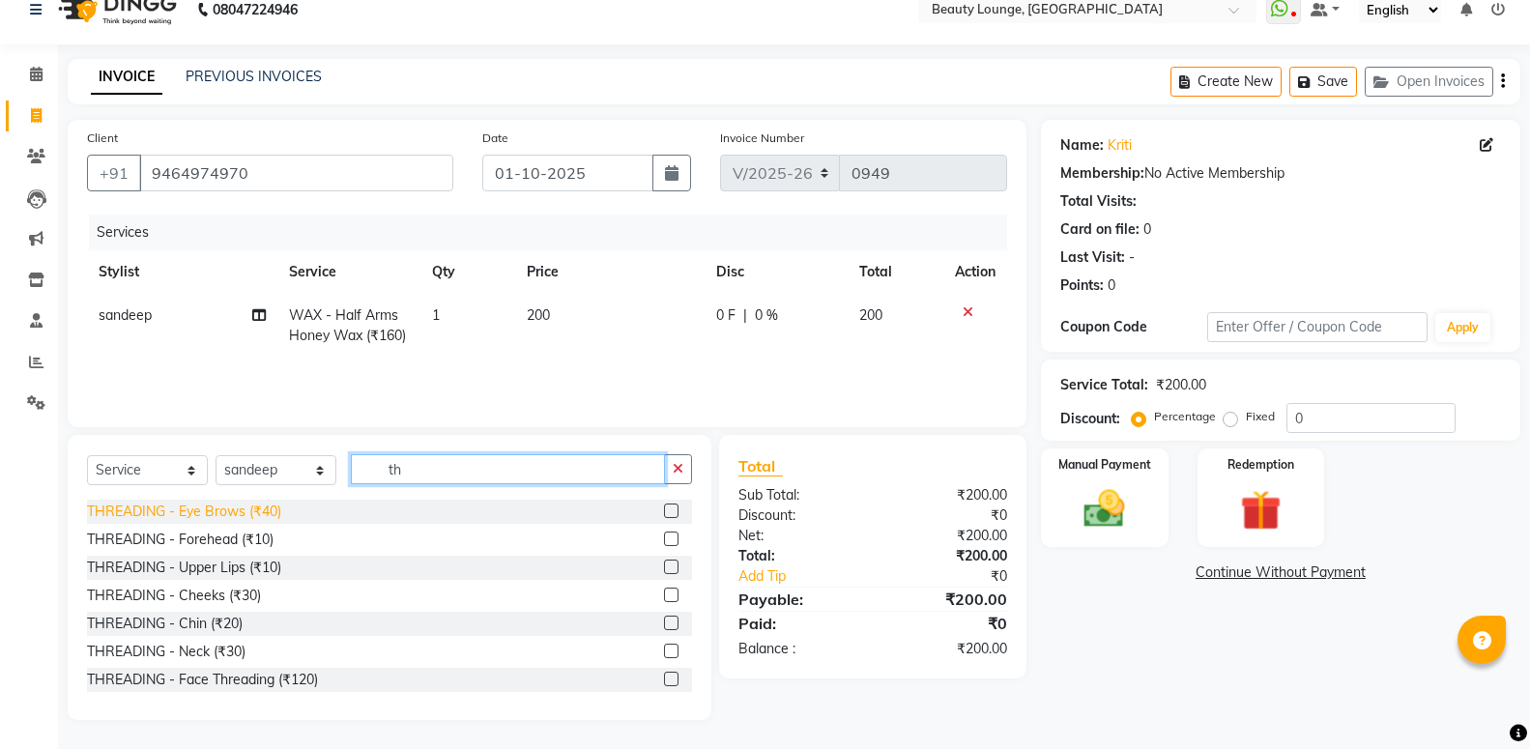
type input "th"
click at [259, 511] on div "THREADING - Eye Brows (₹40)" at bounding box center [184, 512] width 194 height 20
checkbox input "false"
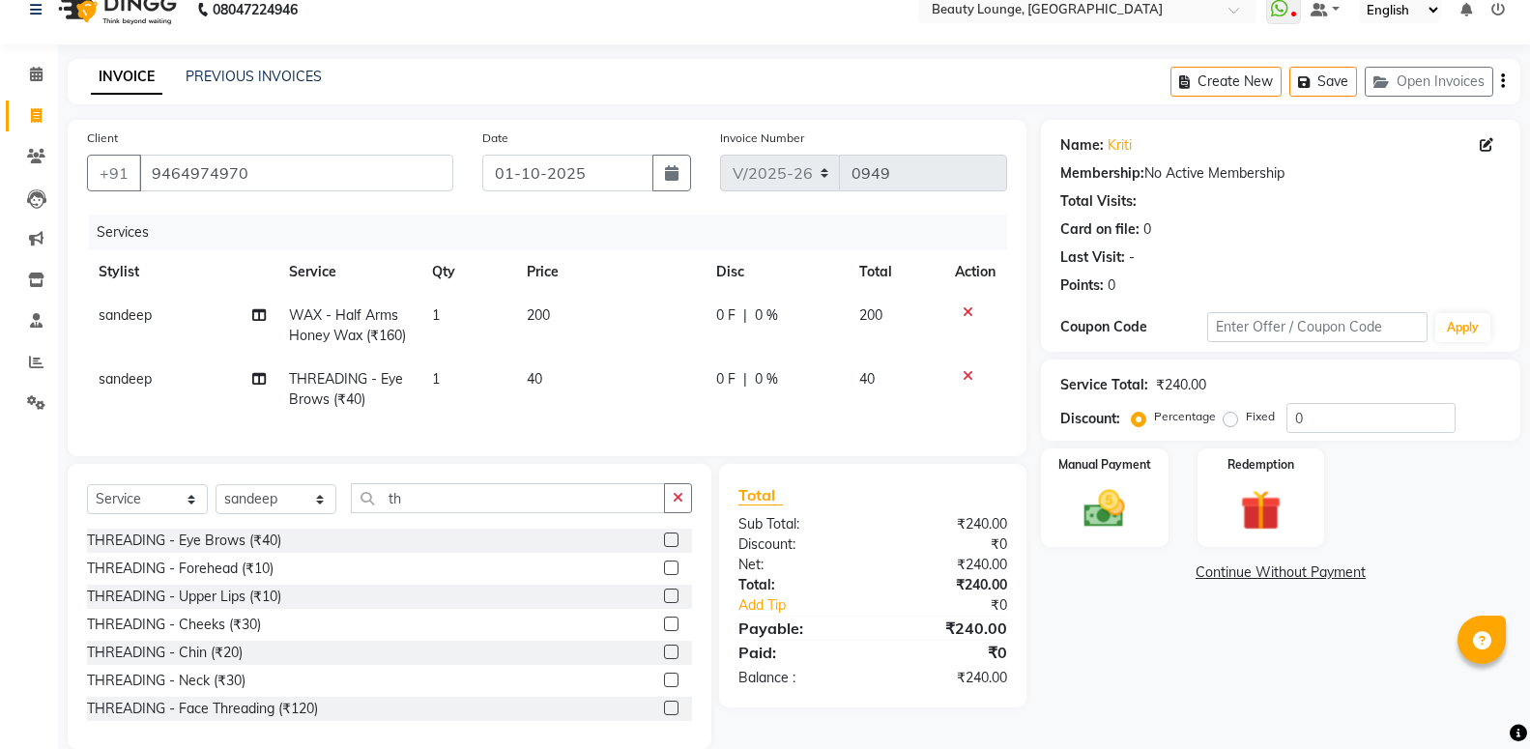
click at [549, 375] on td "40" at bounding box center [609, 390] width 189 height 64
select select "63075"
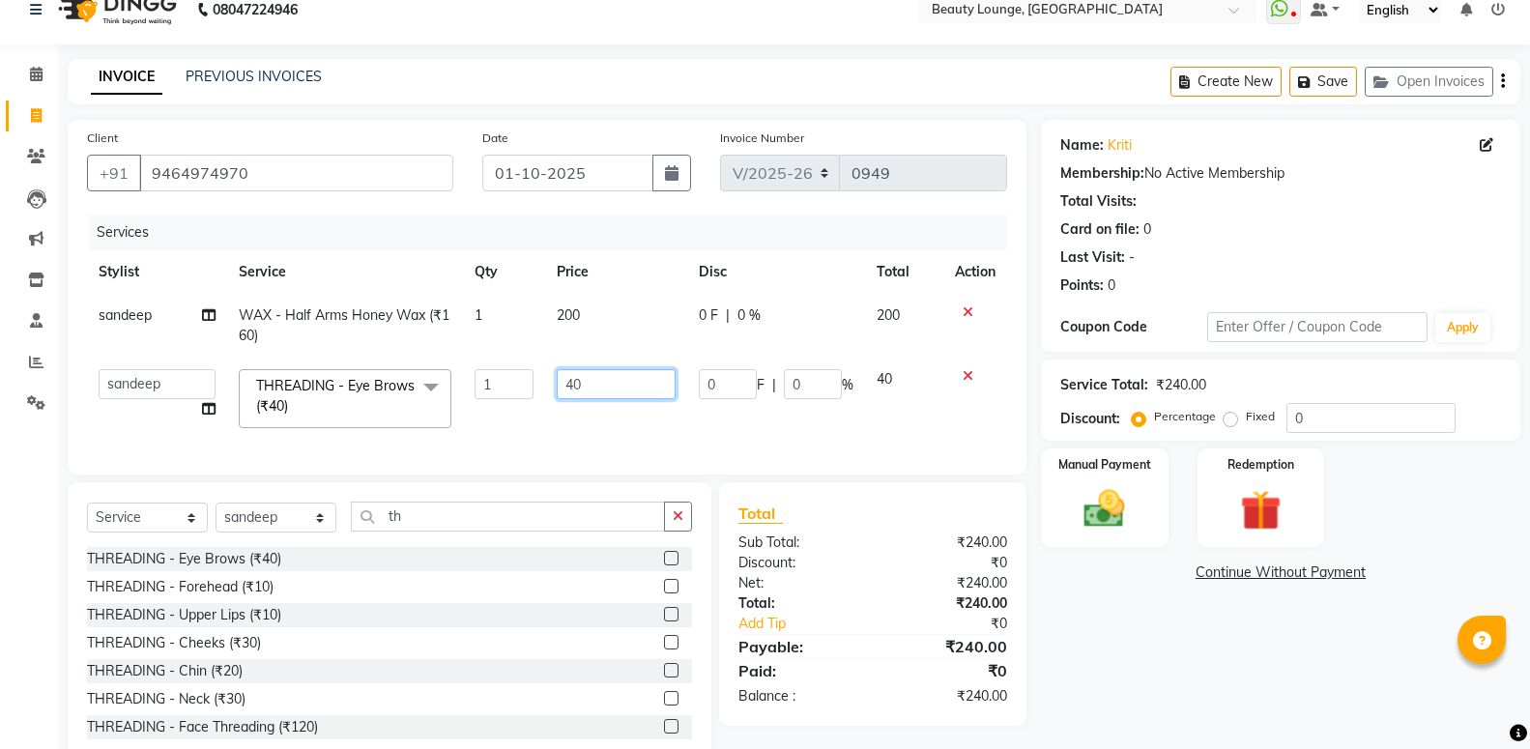
click at [599, 379] on input "40" at bounding box center [616, 384] width 119 height 30
type input "4"
type input "50"
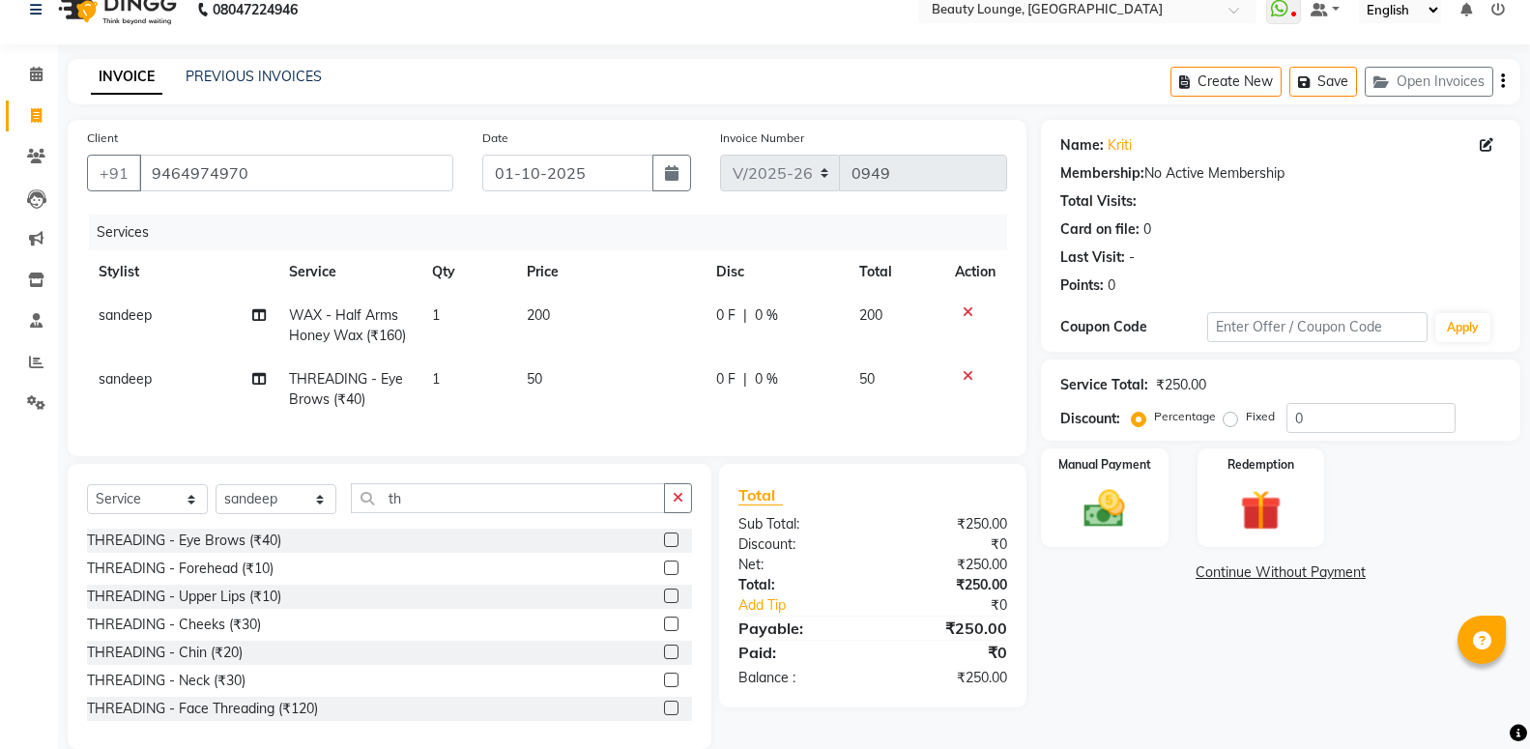
click at [629, 423] on div "Services Stylist Service Qty Price Disc Total Action sandeep WAX - Half Arms Ho…" at bounding box center [547, 326] width 920 height 222
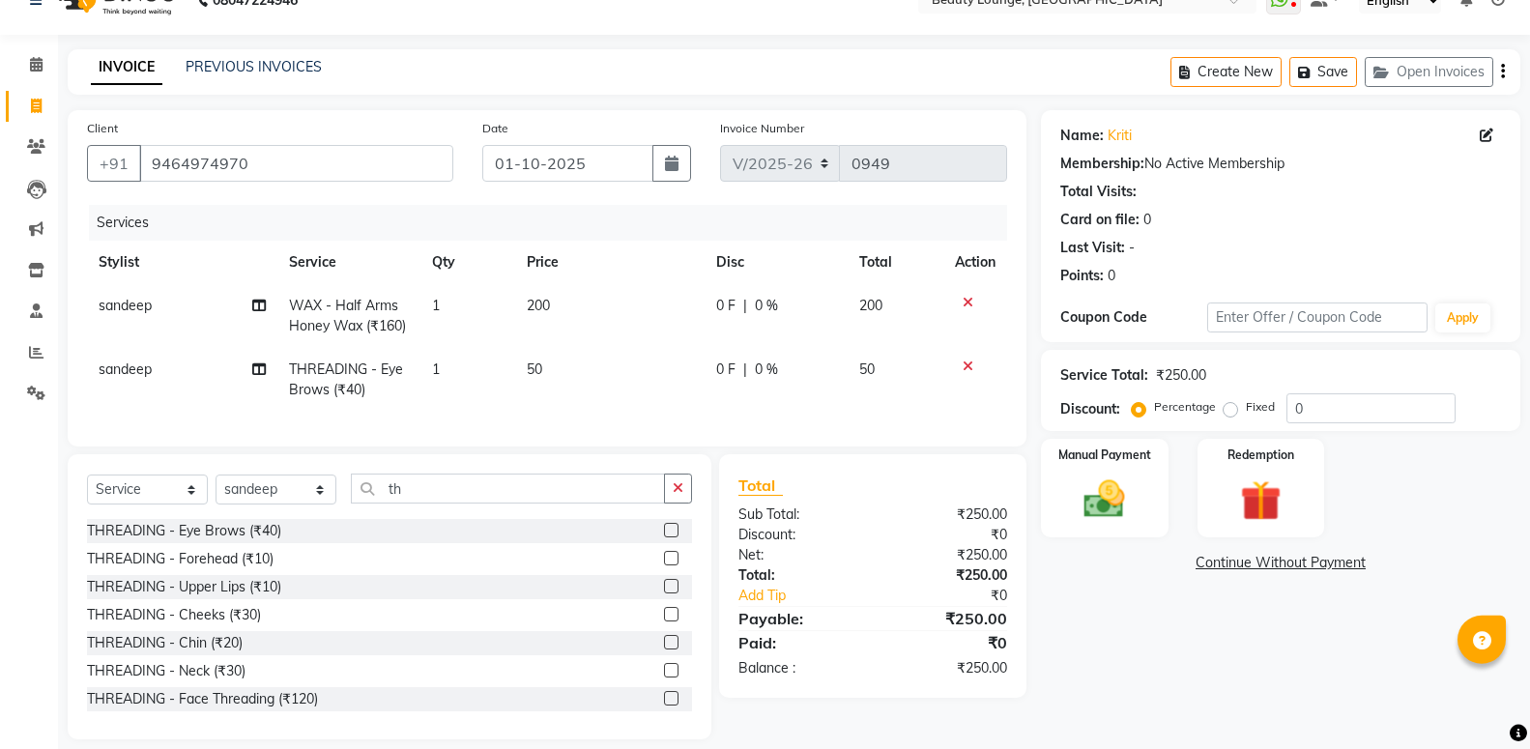
scroll to position [71, 0]
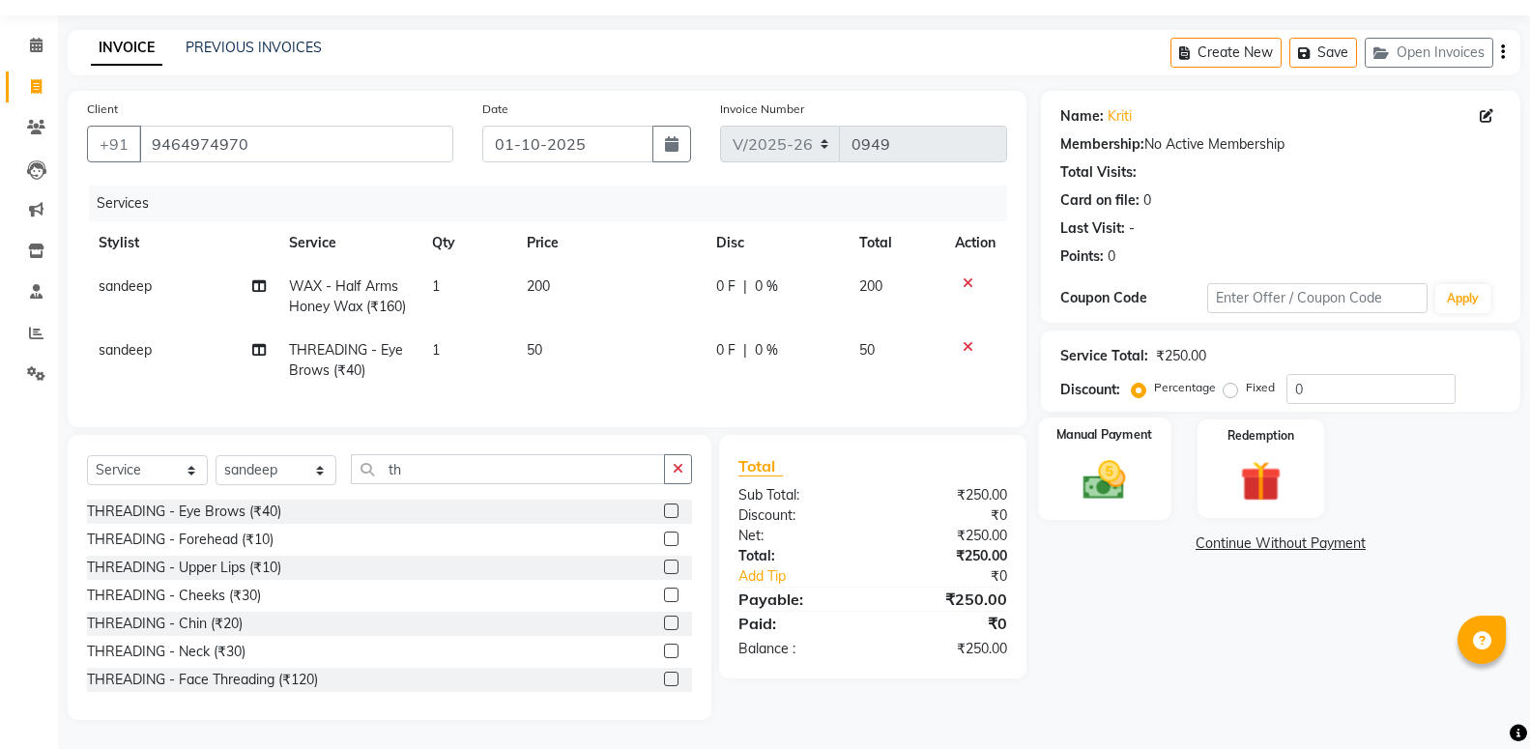
click at [1103, 463] on img at bounding box center [1104, 479] width 69 height 49
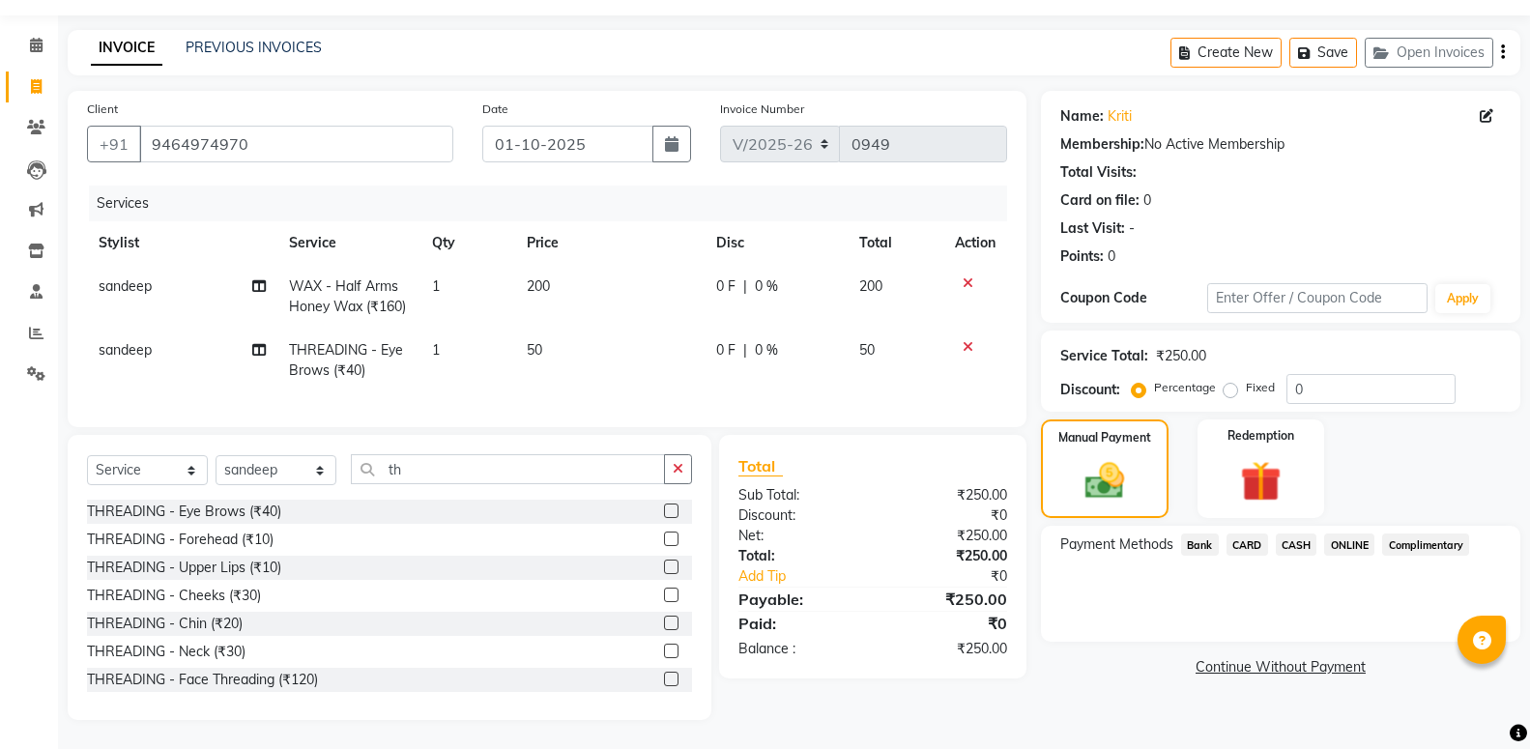
click at [1286, 534] on span "CASH" at bounding box center [1297, 545] width 42 height 22
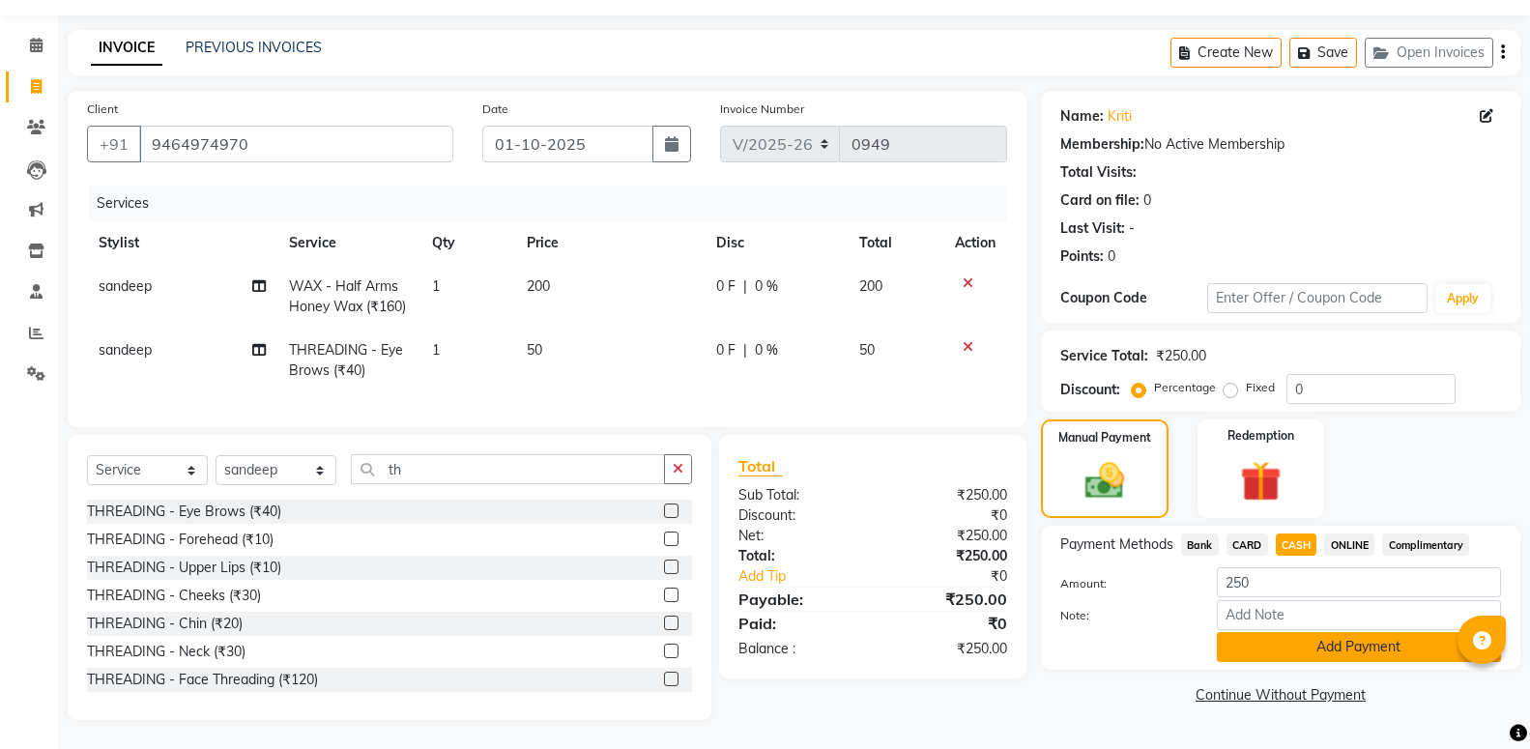
click at [1281, 632] on button "Add Payment" at bounding box center [1359, 647] width 284 height 30
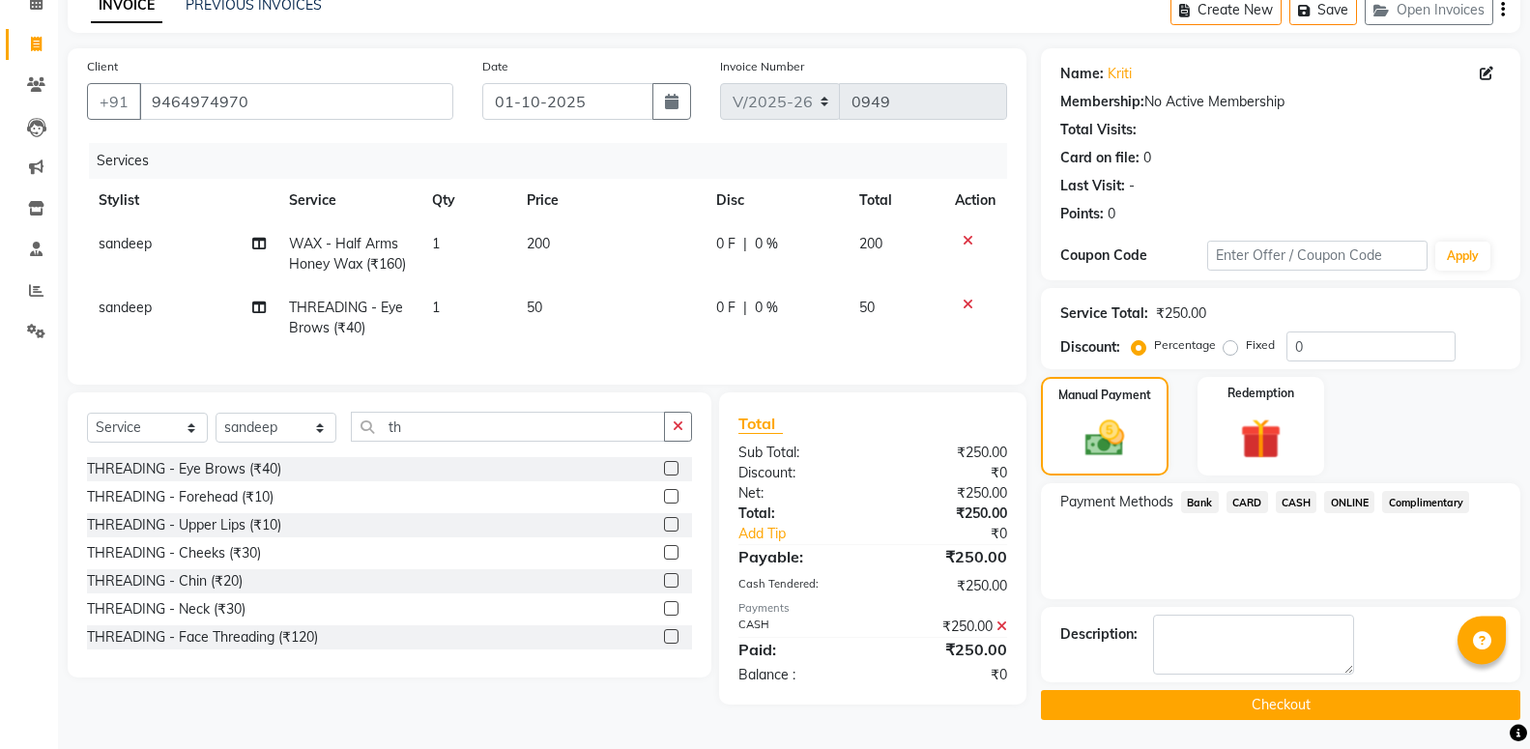
scroll to position [119, 0]
click at [1321, 714] on button "Checkout" at bounding box center [1280, 705] width 479 height 30
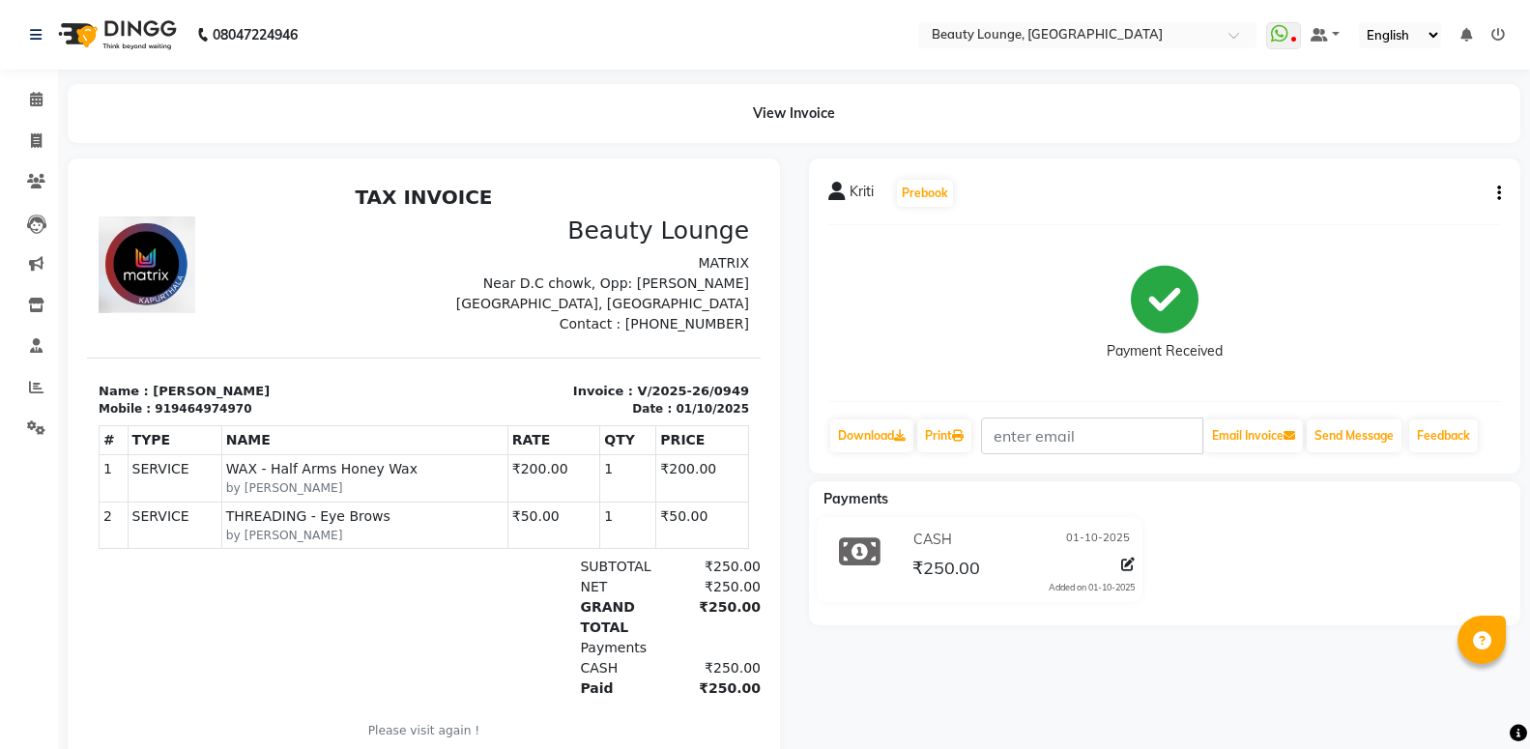
click at [779, 366] on div at bounding box center [424, 471] width 712 height 625
click at [26, 92] on span at bounding box center [36, 100] width 34 height 22
